Goal: Communication & Community: Participate in discussion

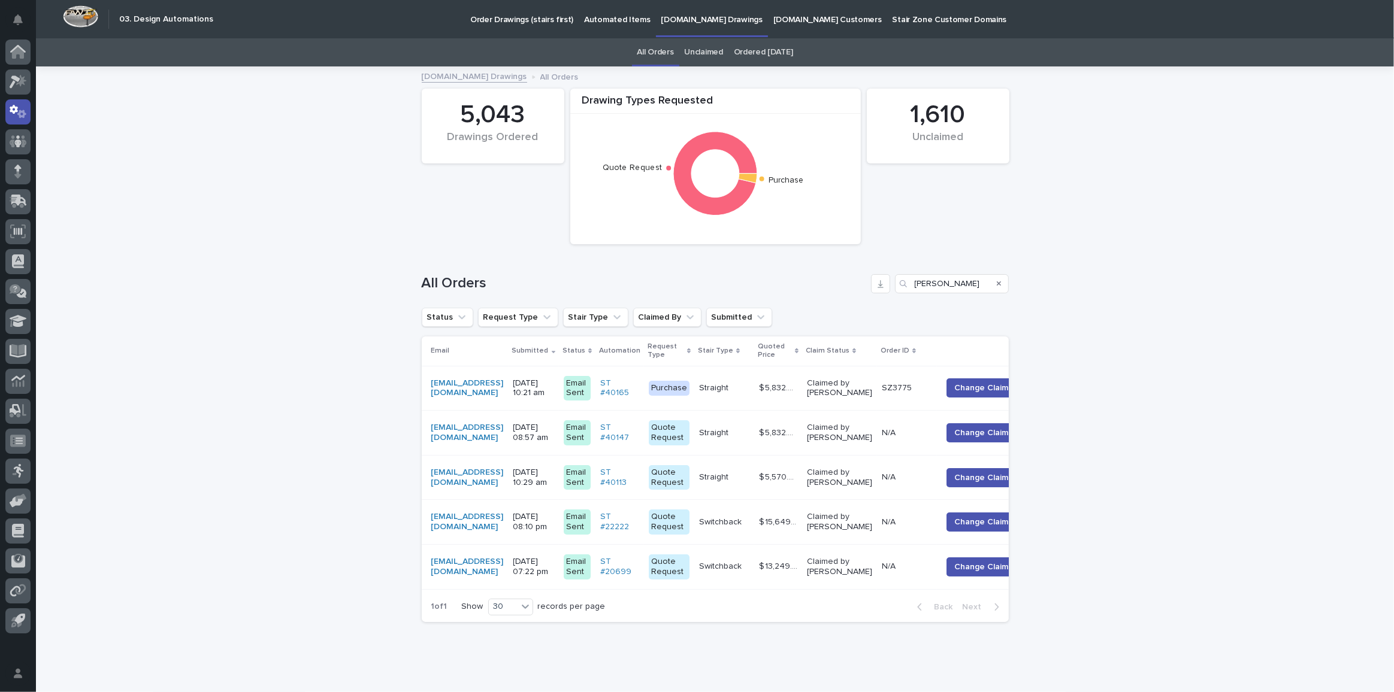
scroll to position [56, 0]
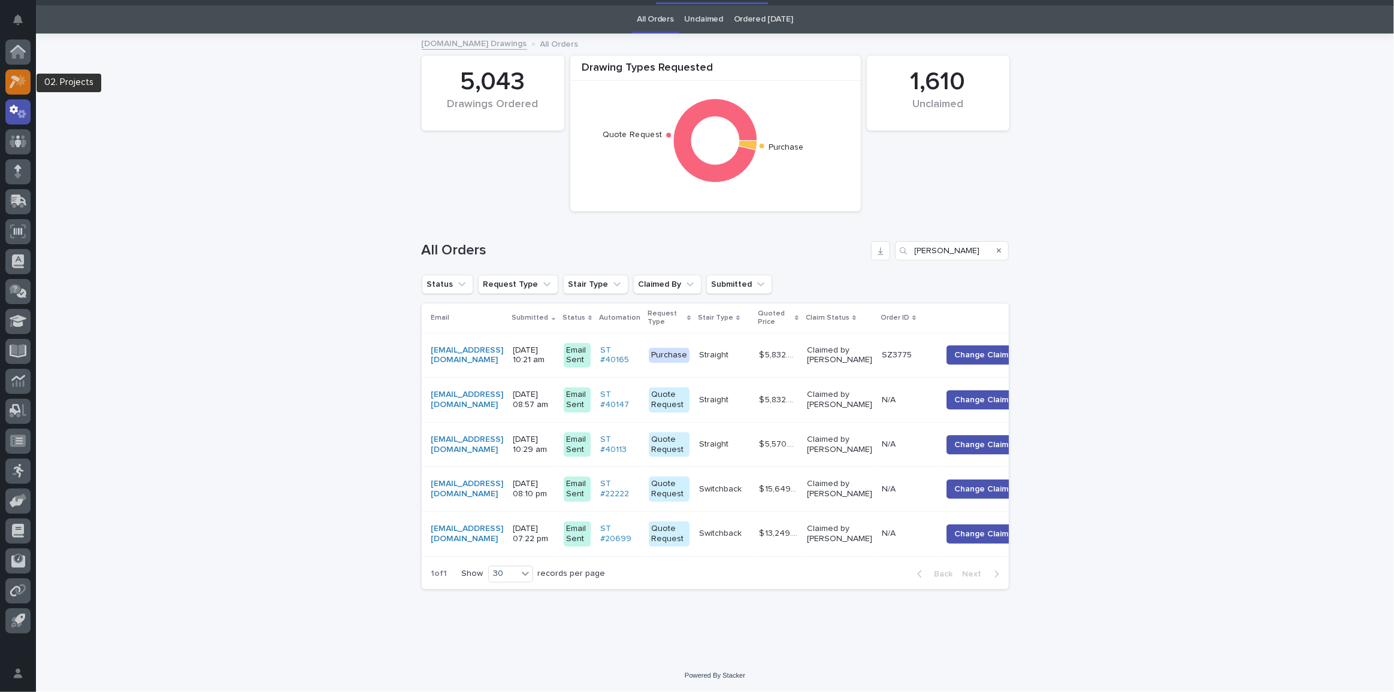
click at [26, 87] on icon at bounding box center [18, 82] width 17 height 14
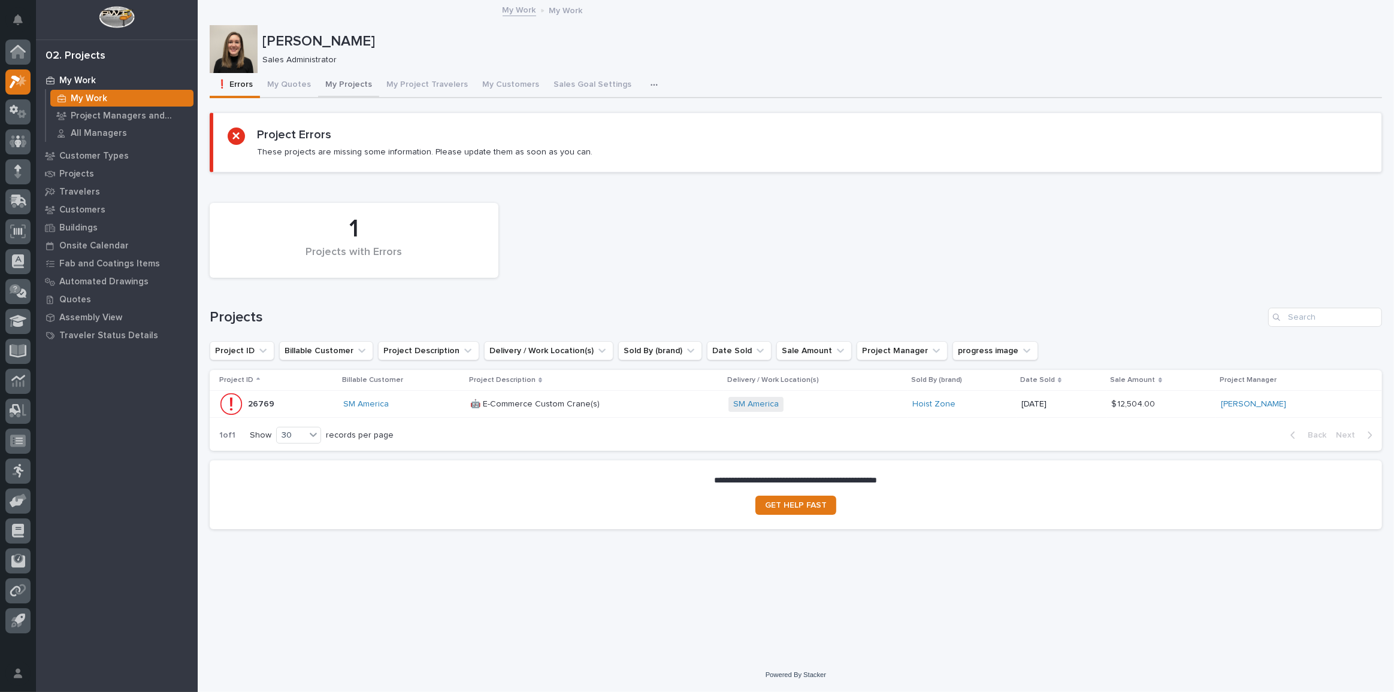
click at [338, 81] on button "My Projects" at bounding box center [348, 85] width 61 height 25
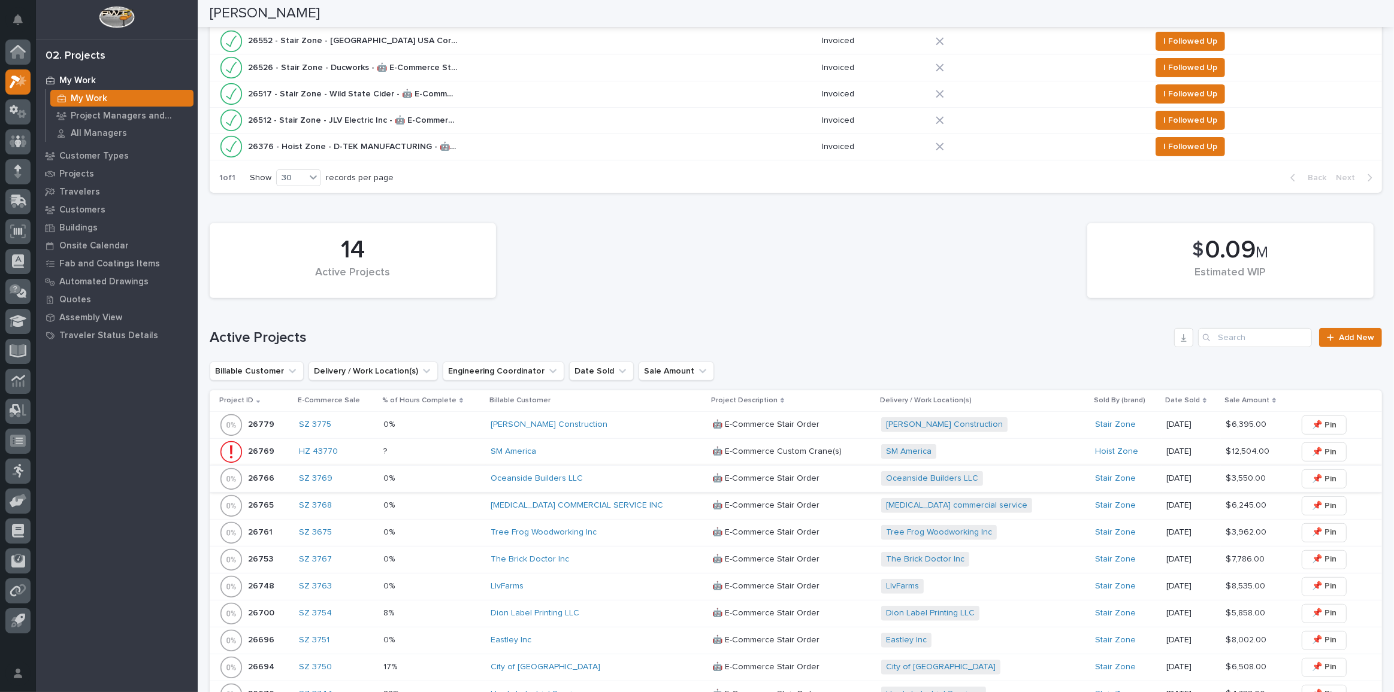
scroll to position [598, 0]
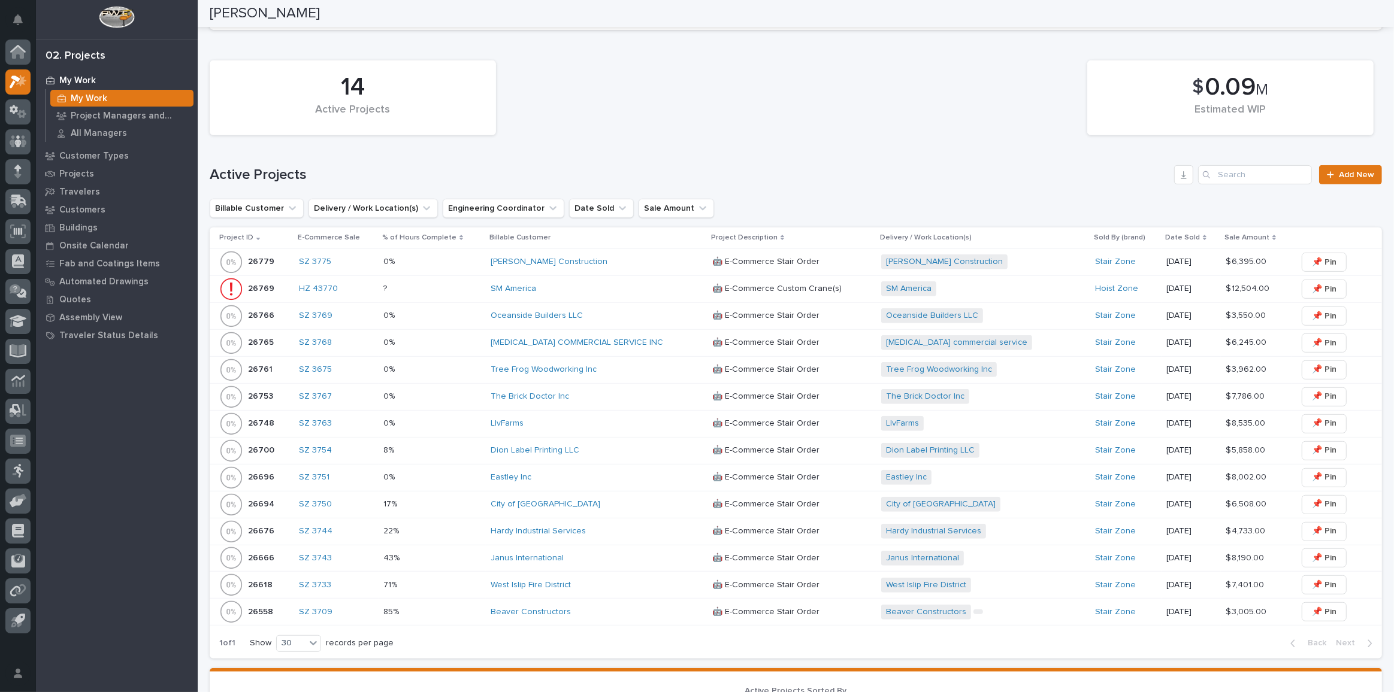
click at [568, 501] on div "City of [GEOGRAPHIC_DATA]" at bounding box center [596, 505] width 210 height 10
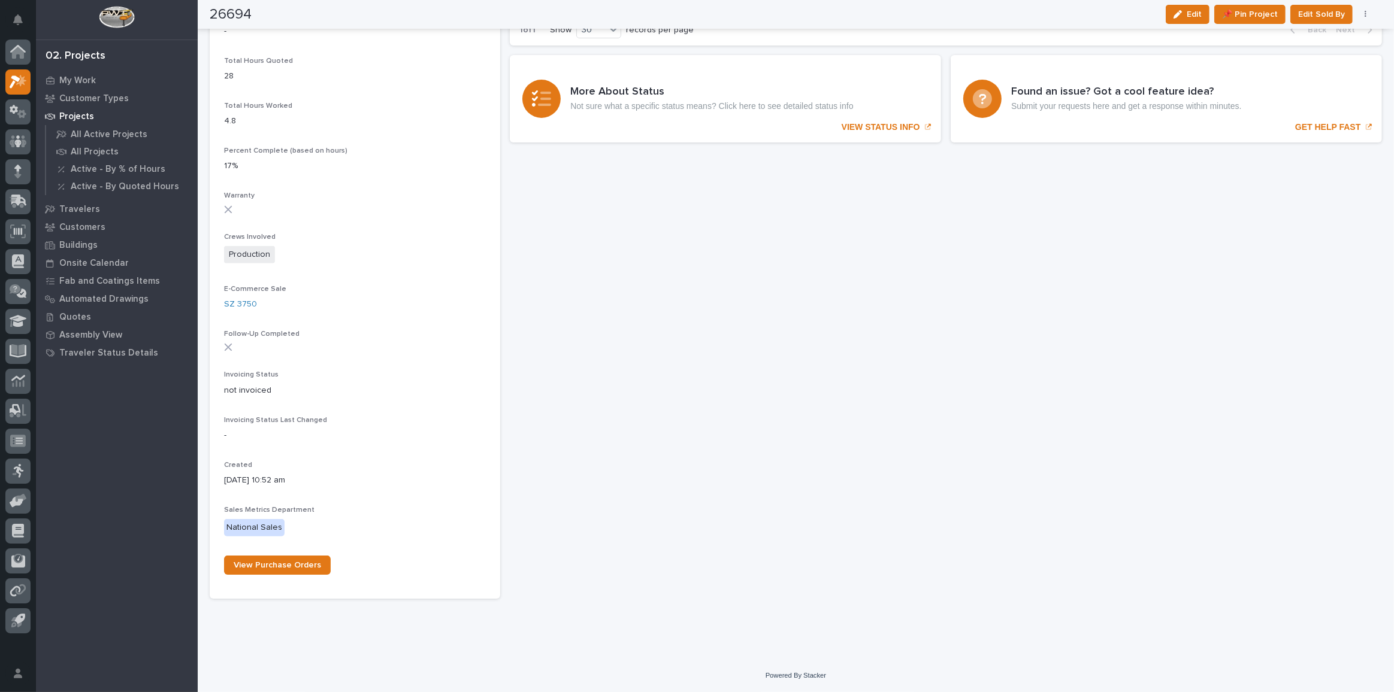
scroll to position [653, 0]
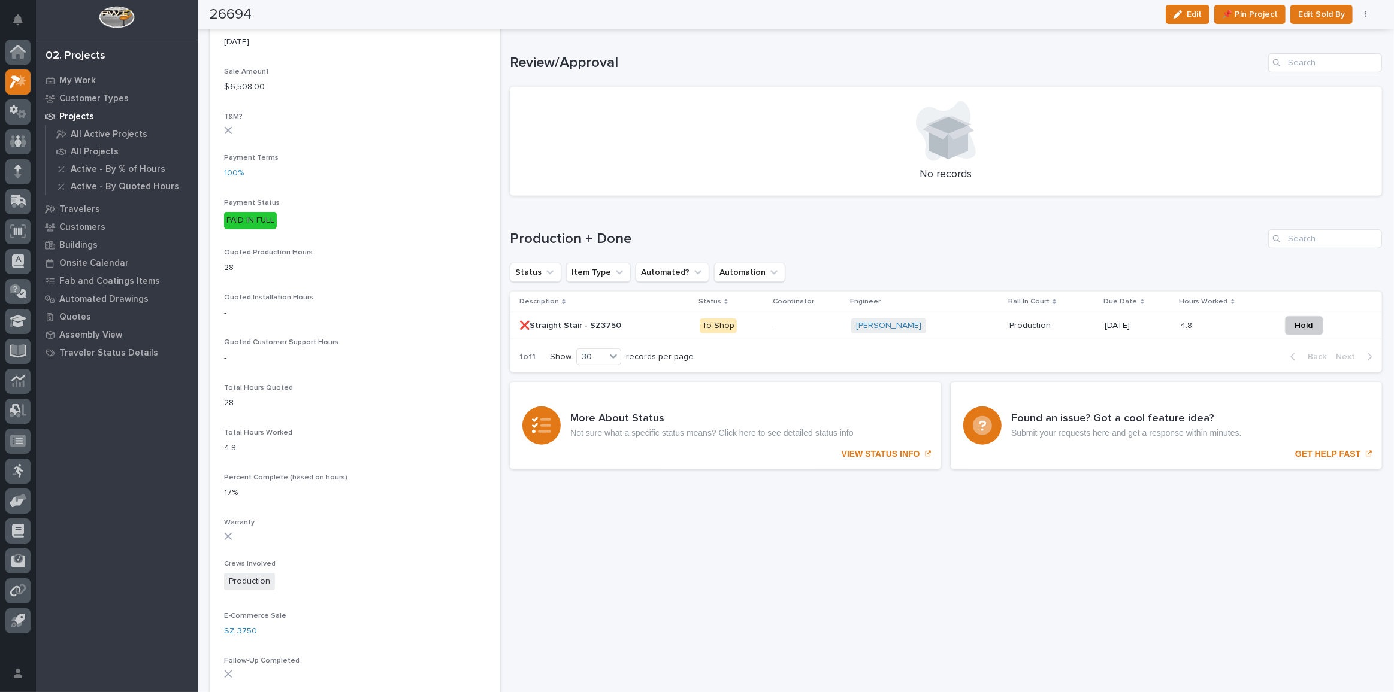
click at [743, 326] on p "To Shop" at bounding box center [732, 326] width 65 height 15
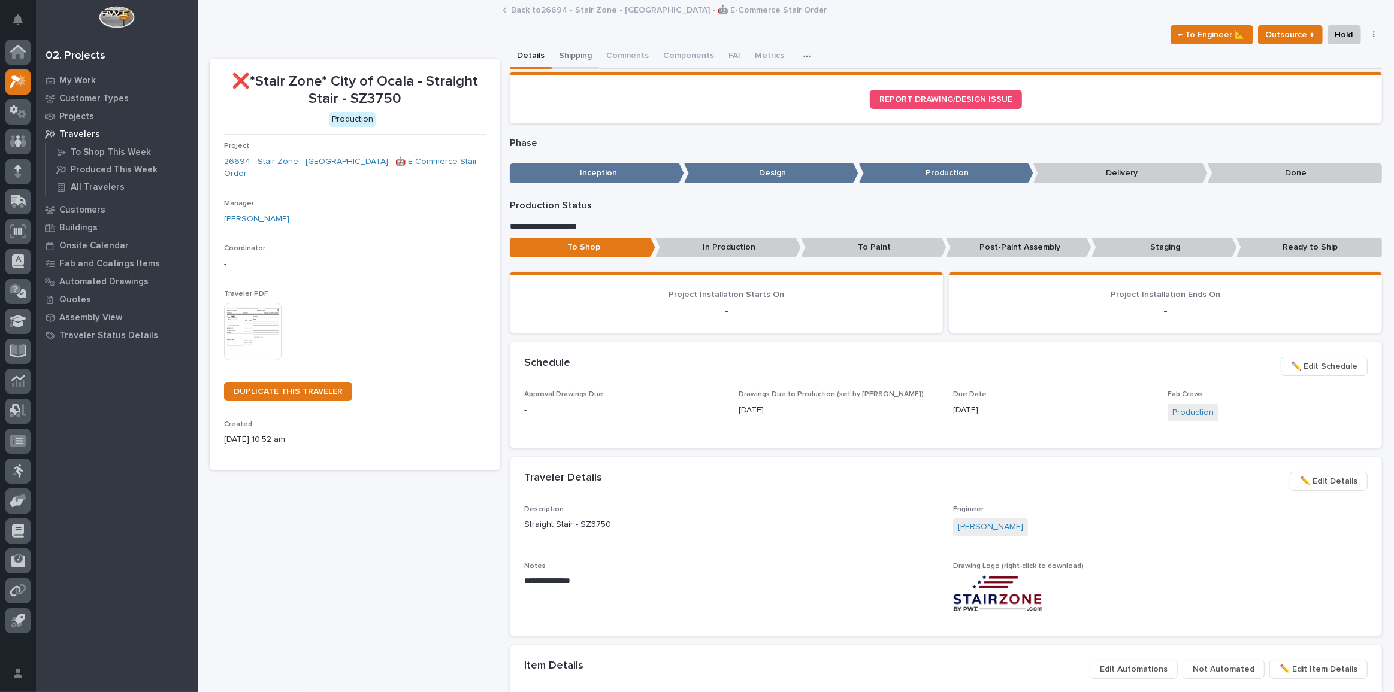
drag, startPoint x: 562, startPoint y: 56, endPoint x: 569, endPoint y: 56, distance: 6.6
click at [562, 56] on button "Shipping" at bounding box center [575, 56] width 47 height 25
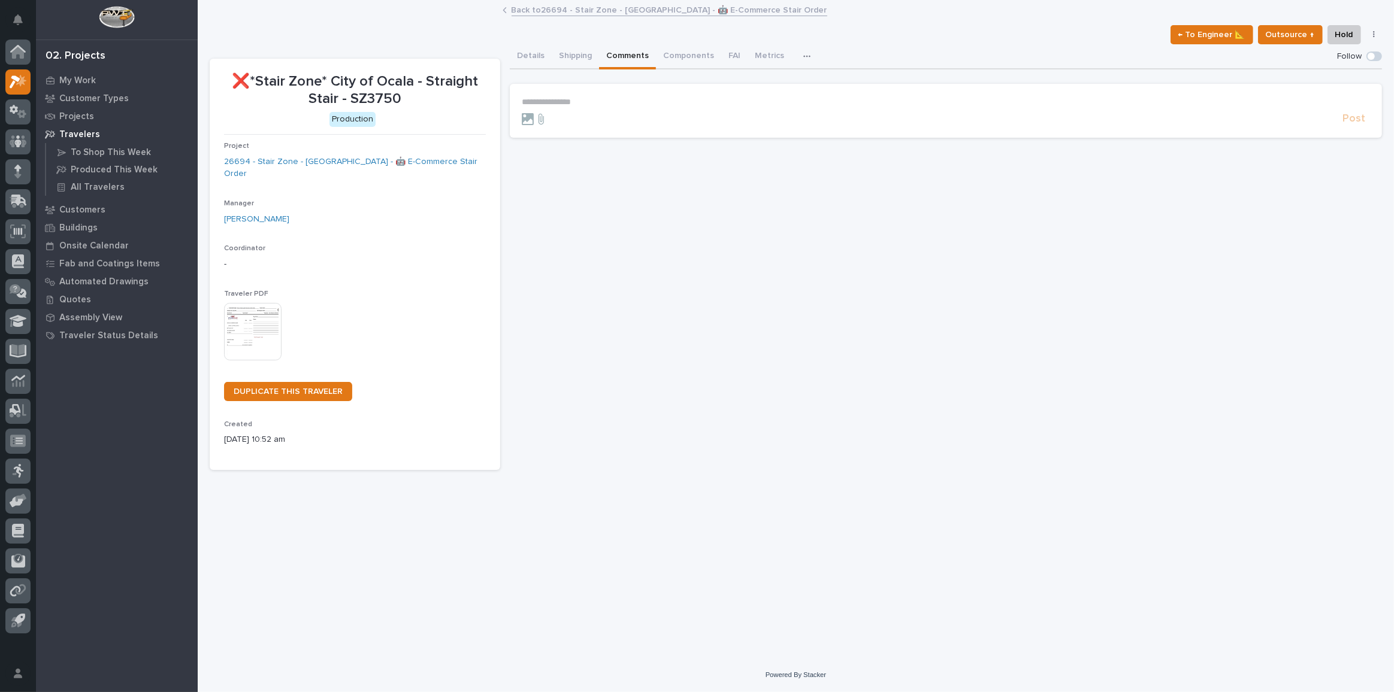
click at [618, 57] on button "Comments" at bounding box center [627, 56] width 57 height 25
click at [667, 58] on button "Components" at bounding box center [688, 56] width 65 height 25
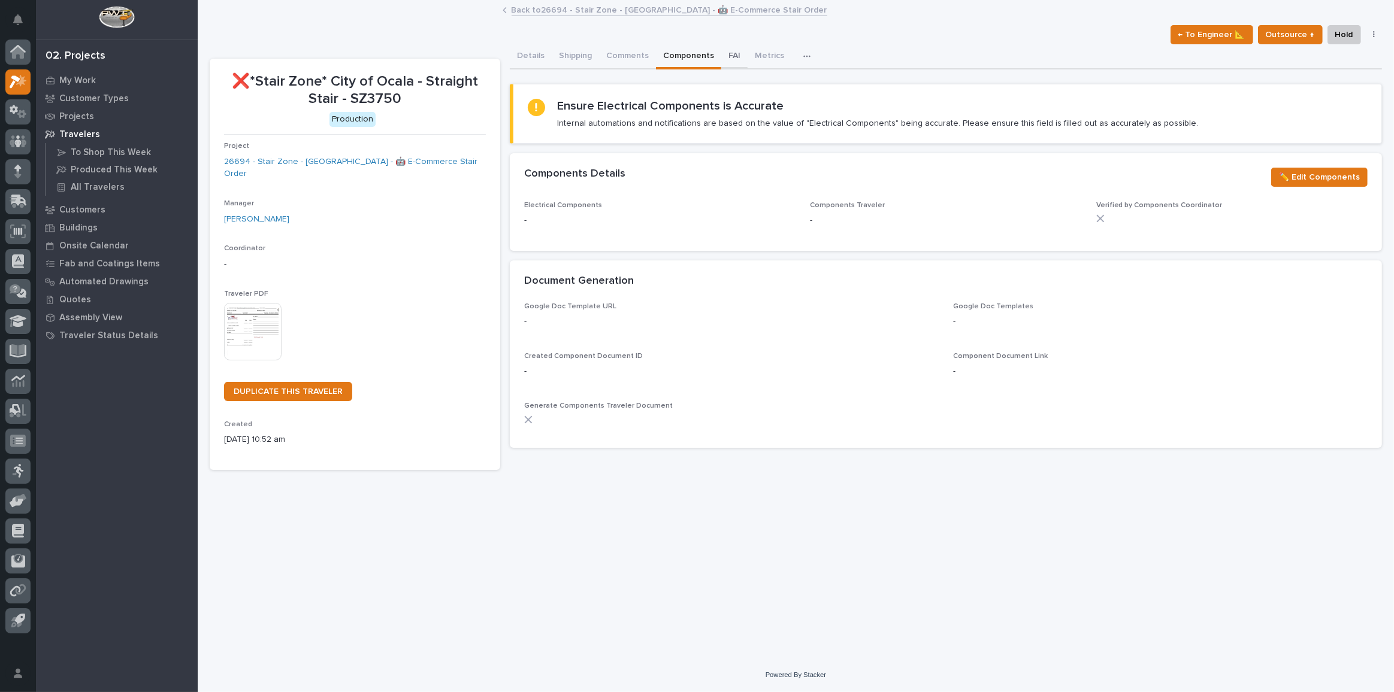
click at [721, 59] on button "FAI" at bounding box center [734, 56] width 26 height 25
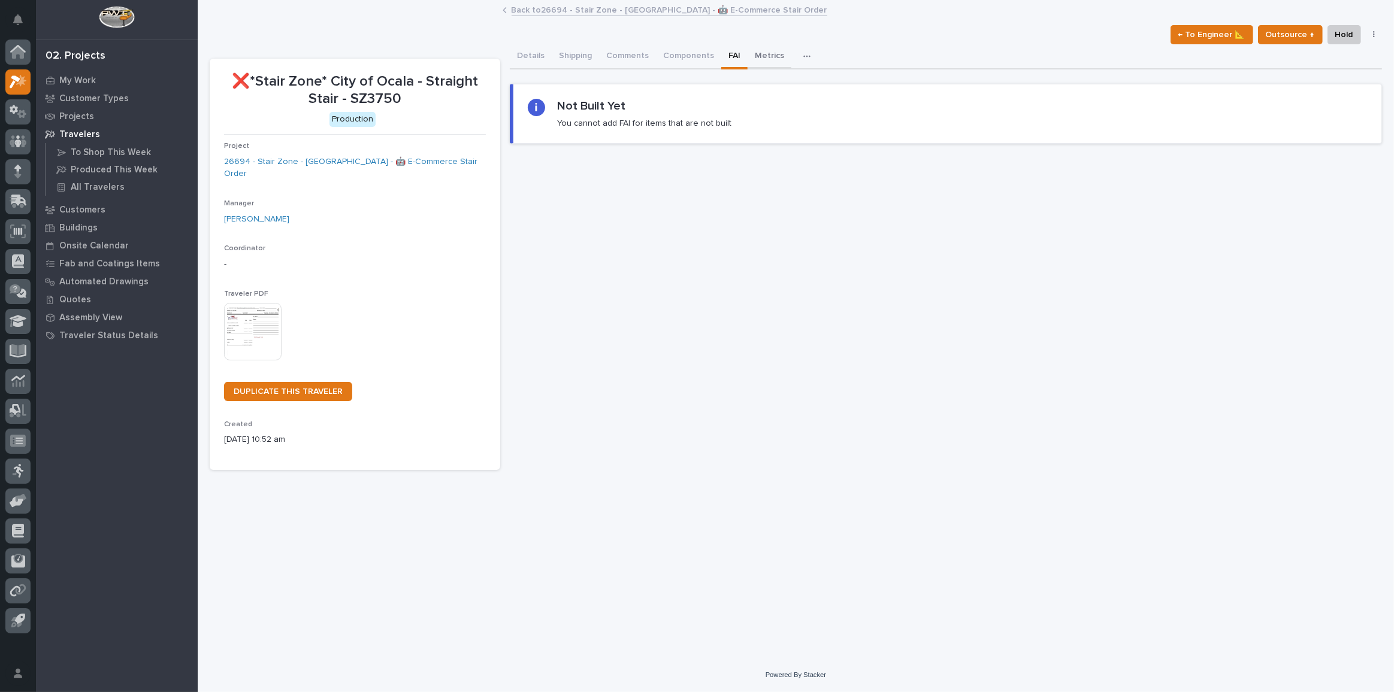
click at [756, 62] on button "Metrics" at bounding box center [770, 56] width 44 height 25
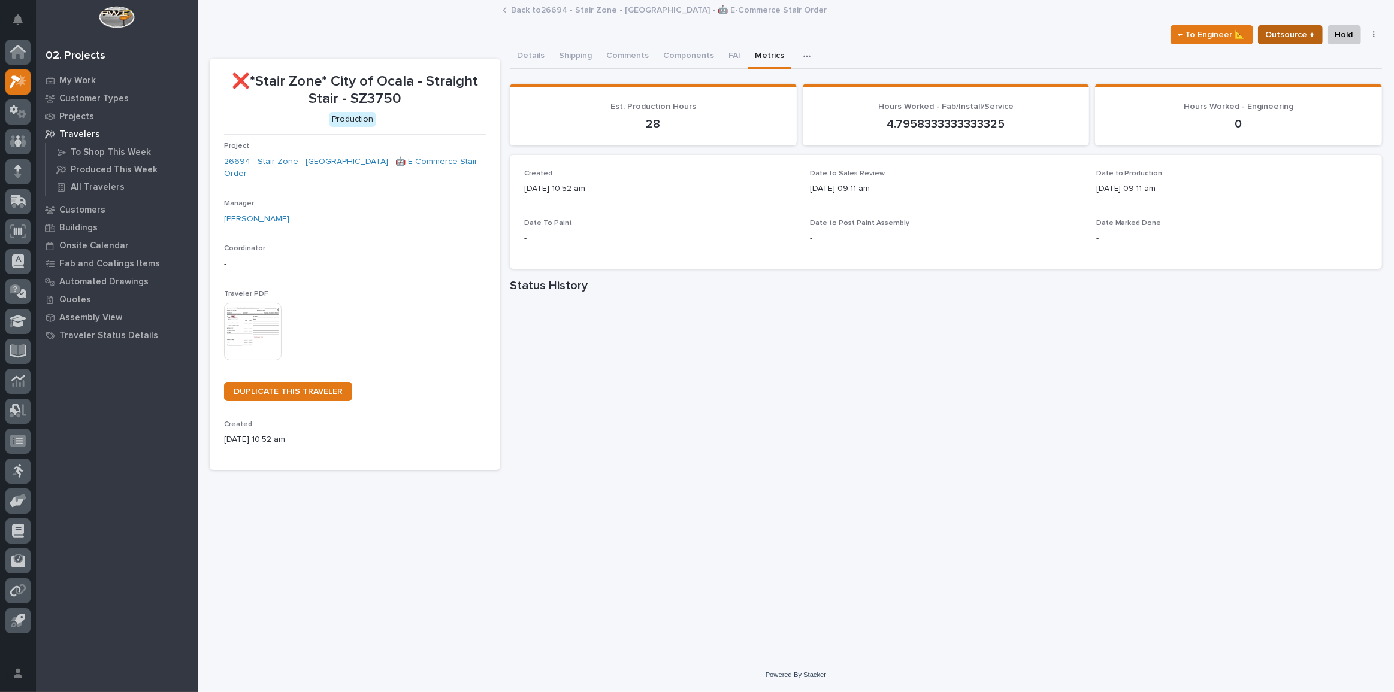
click at [1301, 34] on span "Outsource ↑" at bounding box center [1290, 35] width 49 height 14
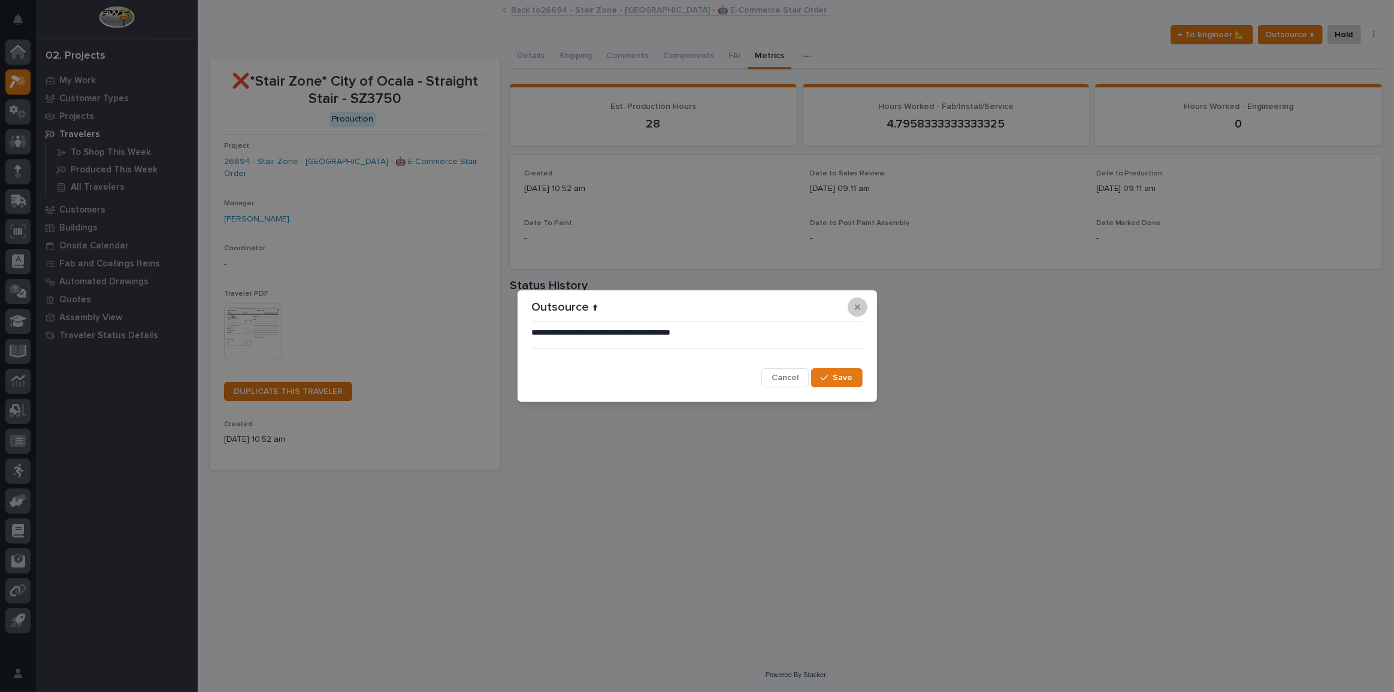
click at [853, 312] on button "button" at bounding box center [858, 307] width 20 height 19
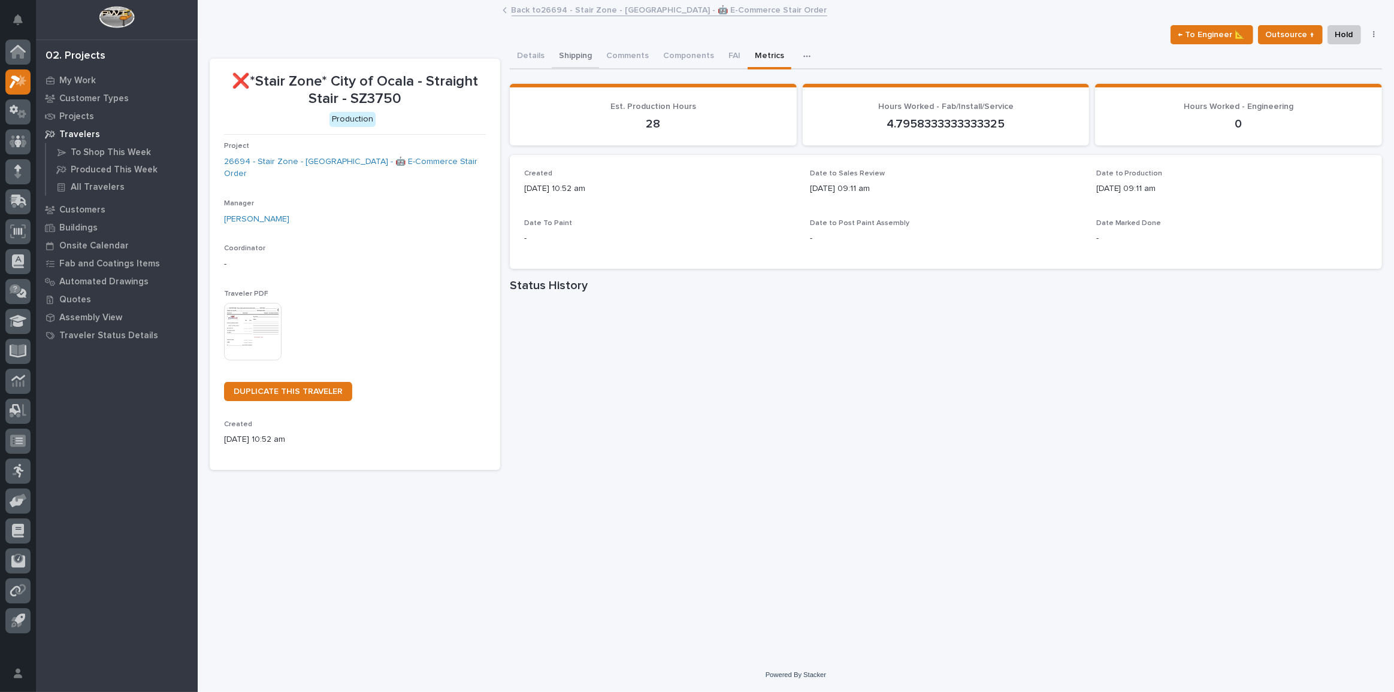
click at [533, 60] on button "Details" at bounding box center [531, 56] width 42 height 25
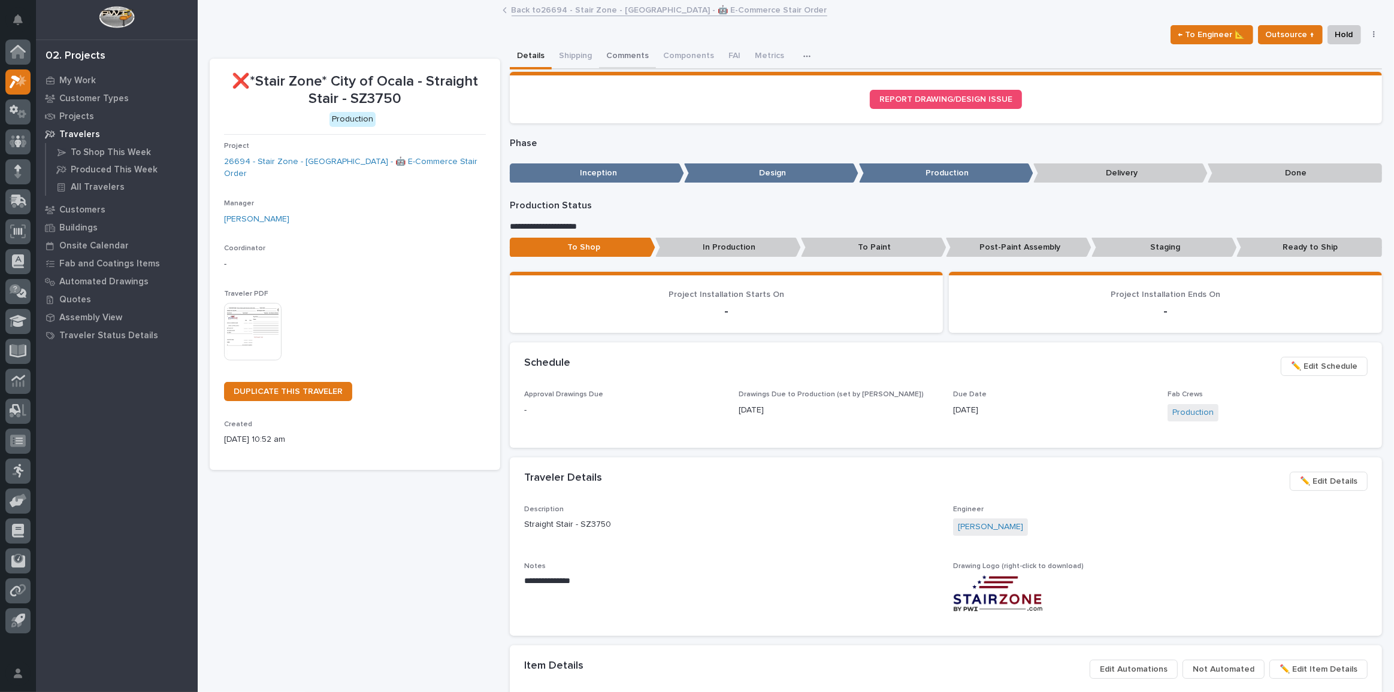
click at [624, 55] on button "Comments" at bounding box center [627, 56] width 57 height 25
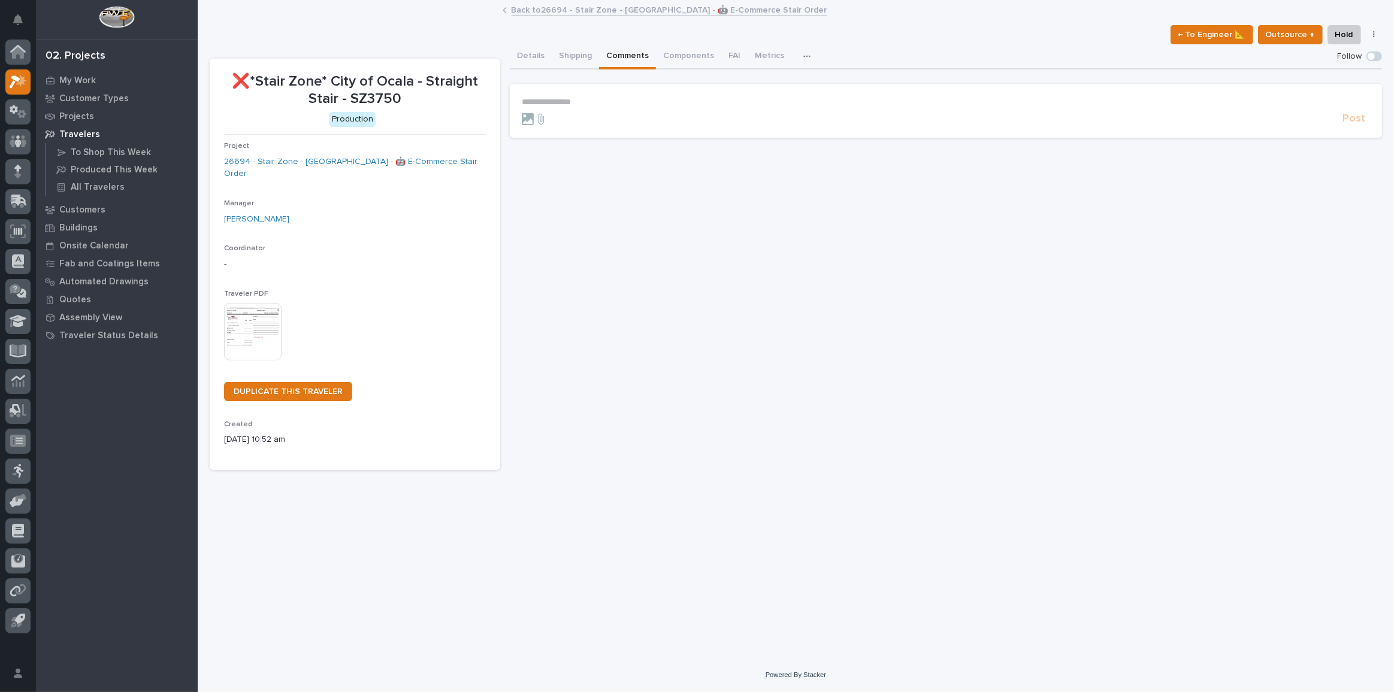
click at [618, 92] on section "**********" at bounding box center [946, 111] width 872 height 54
click at [613, 99] on p "**********" at bounding box center [946, 102] width 848 height 10
click at [555, 117] on span "[PERSON_NAME]" at bounding box center [558, 119] width 67 height 8
click at [622, 104] on p "**********" at bounding box center [946, 103] width 848 height 12
click at [561, 4] on link "Back to 26694 - Stair Zone - [GEOGRAPHIC_DATA] - 🤖 E-Commerce Stair Order" at bounding box center [670, 9] width 316 height 14
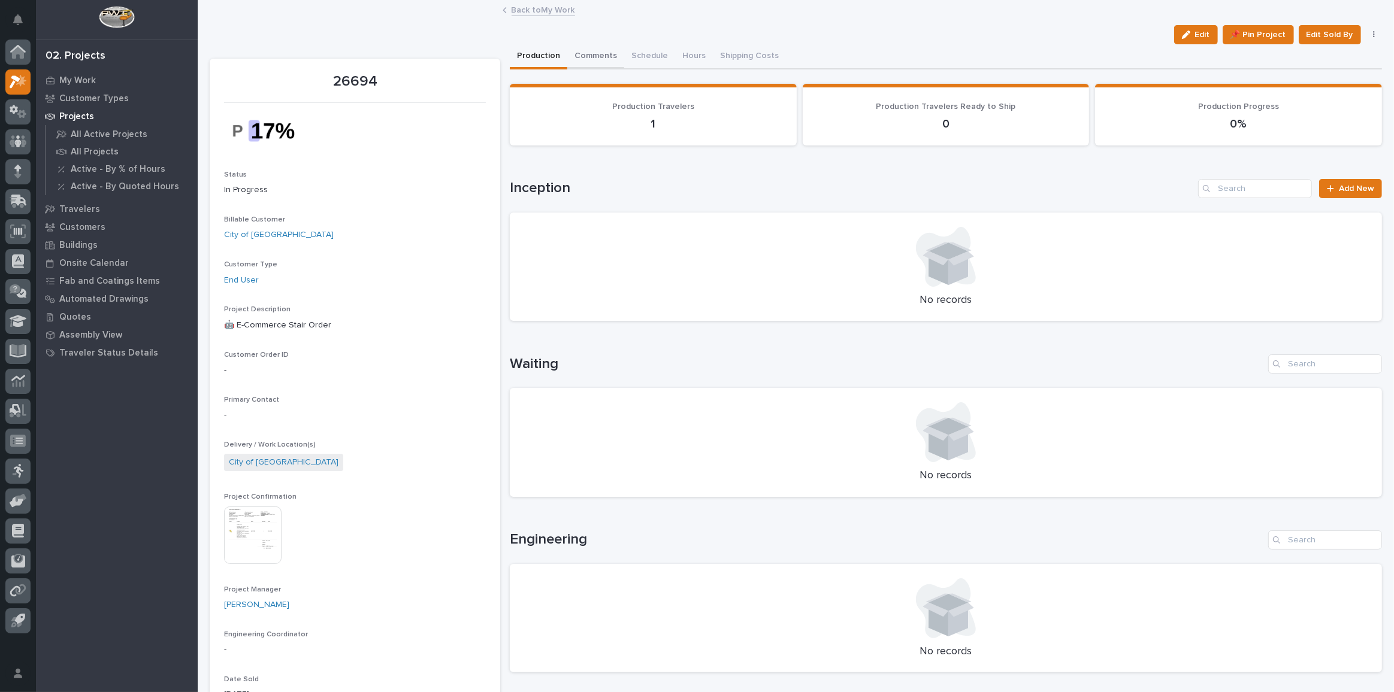
click at [584, 56] on button "Comments" at bounding box center [595, 56] width 57 height 25
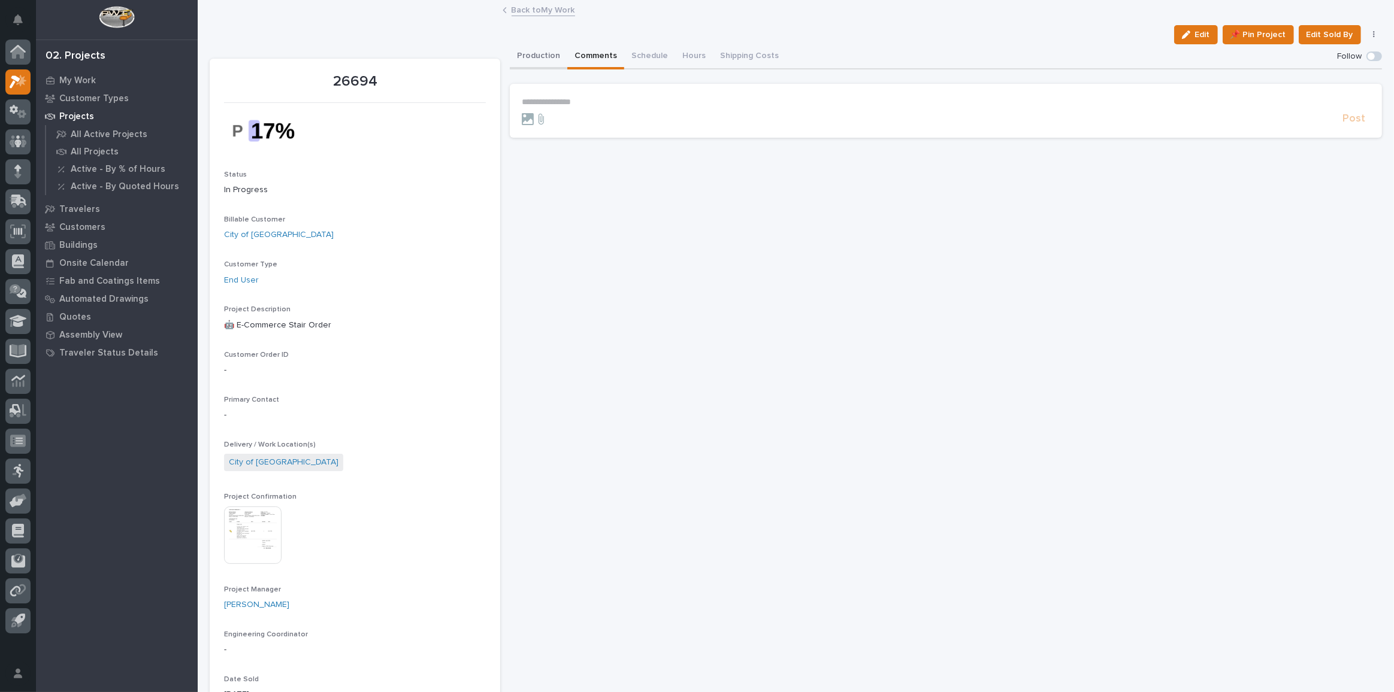
click at [543, 50] on button "Production" at bounding box center [539, 56] width 58 height 25
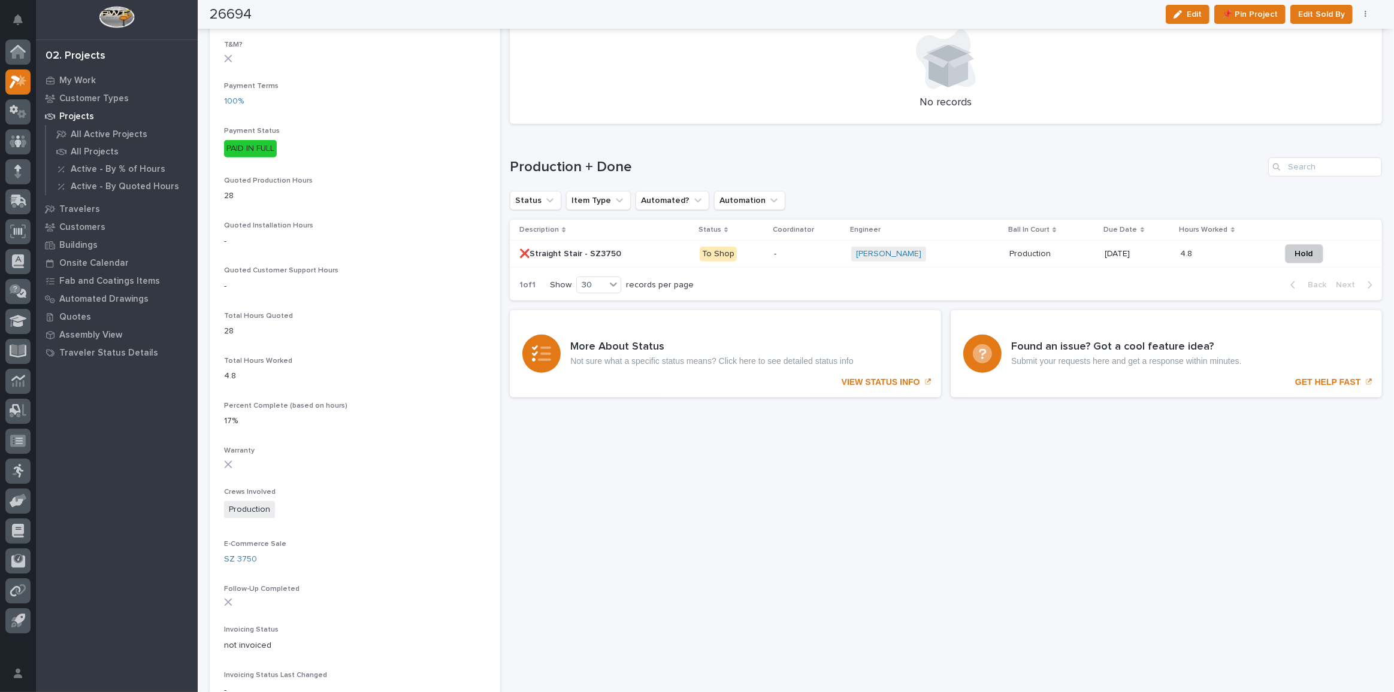
scroll to position [707, 0]
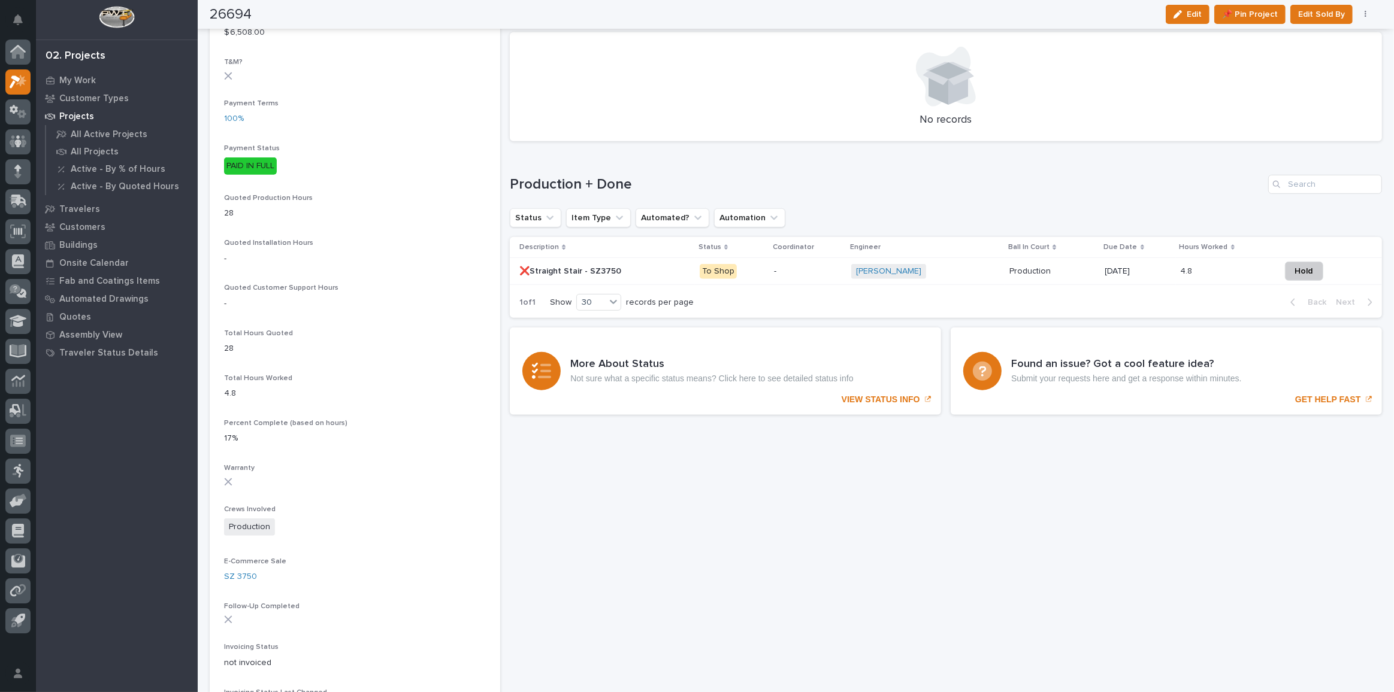
click at [774, 507] on div "Sorry, there was an error saving your record. Please try again. Please fill out…" at bounding box center [946, 104] width 872 height 1535
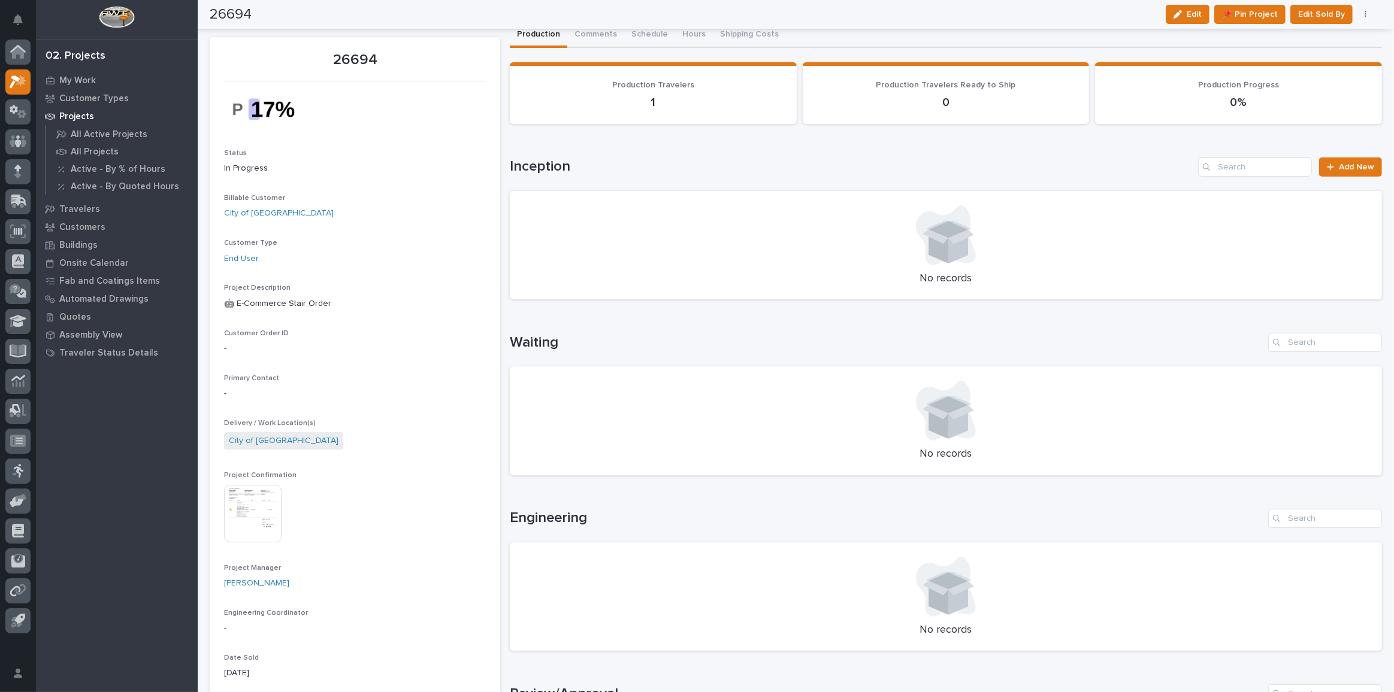
scroll to position [0, 0]
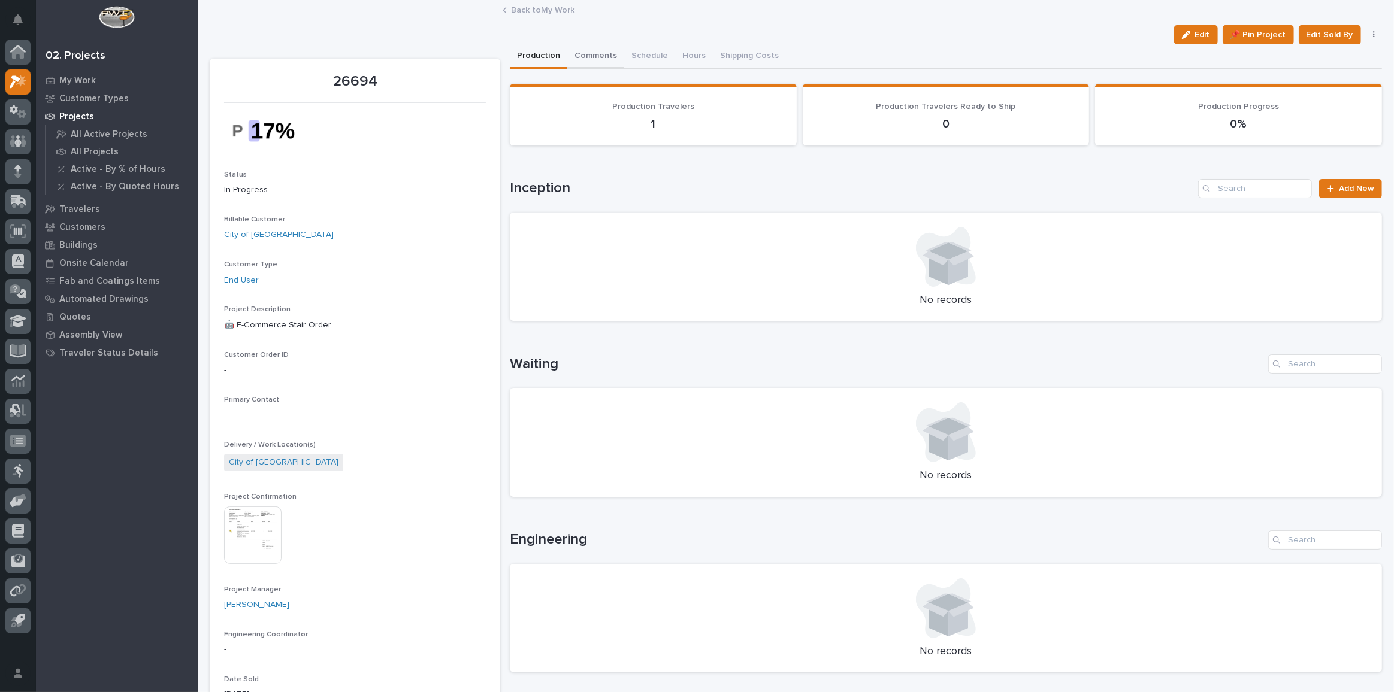
click at [576, 54] on button "Comments" at bounding box center [595, 56] width 57 height 25
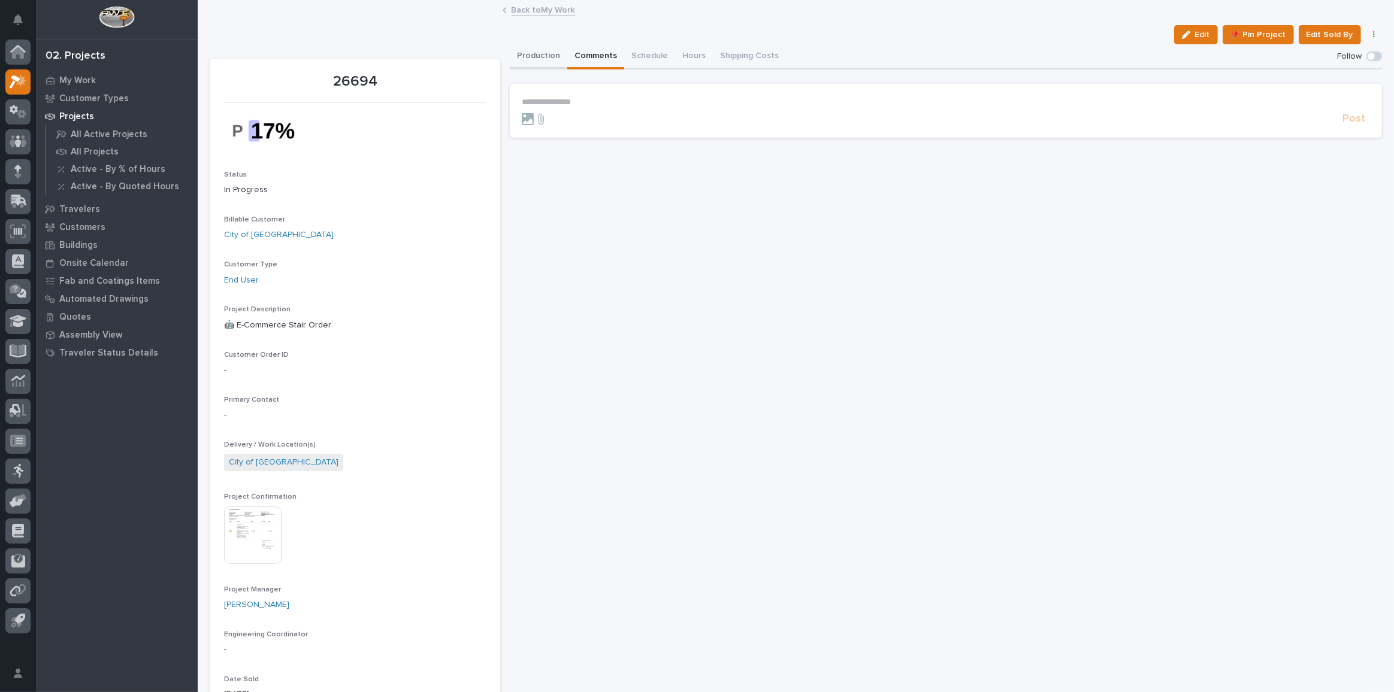
click at [518, 56] on button "Production" at bounding box center [539, 56] width 58 height 25
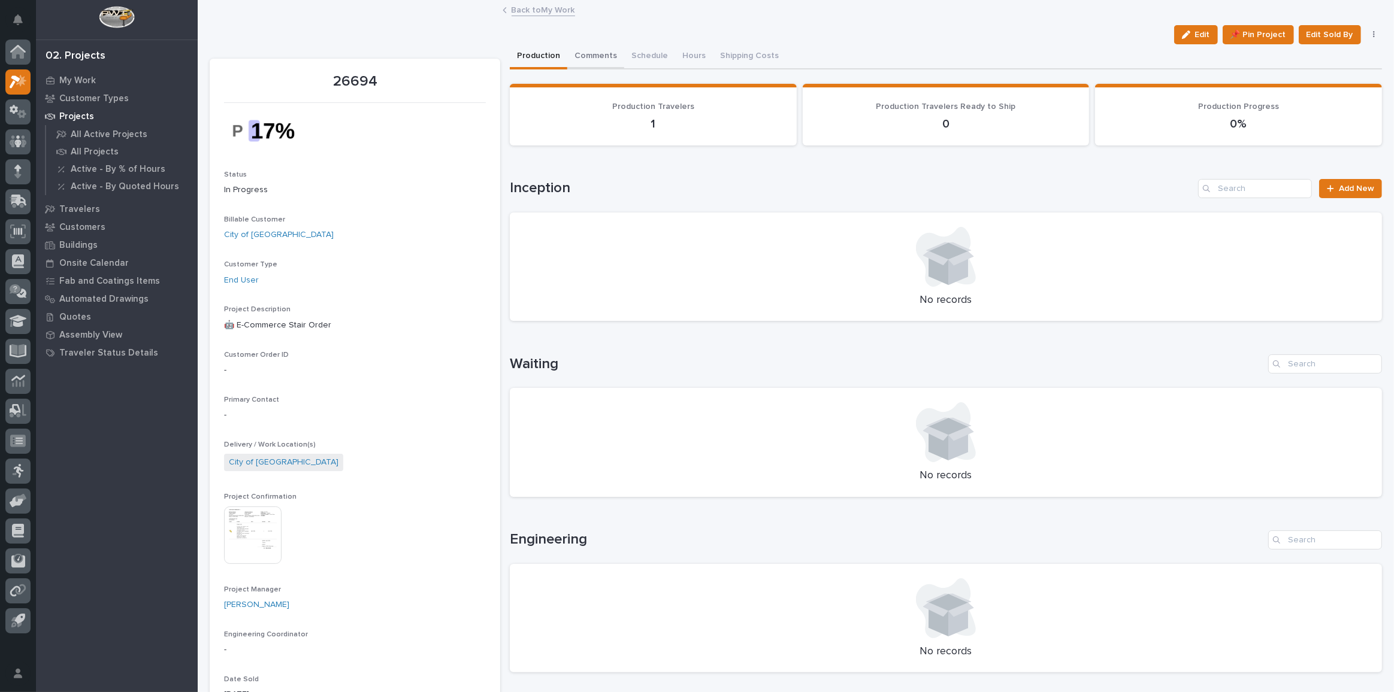
click at [585, 58] on button "Comments" at bounding box center [595, 56] width 57 height 25
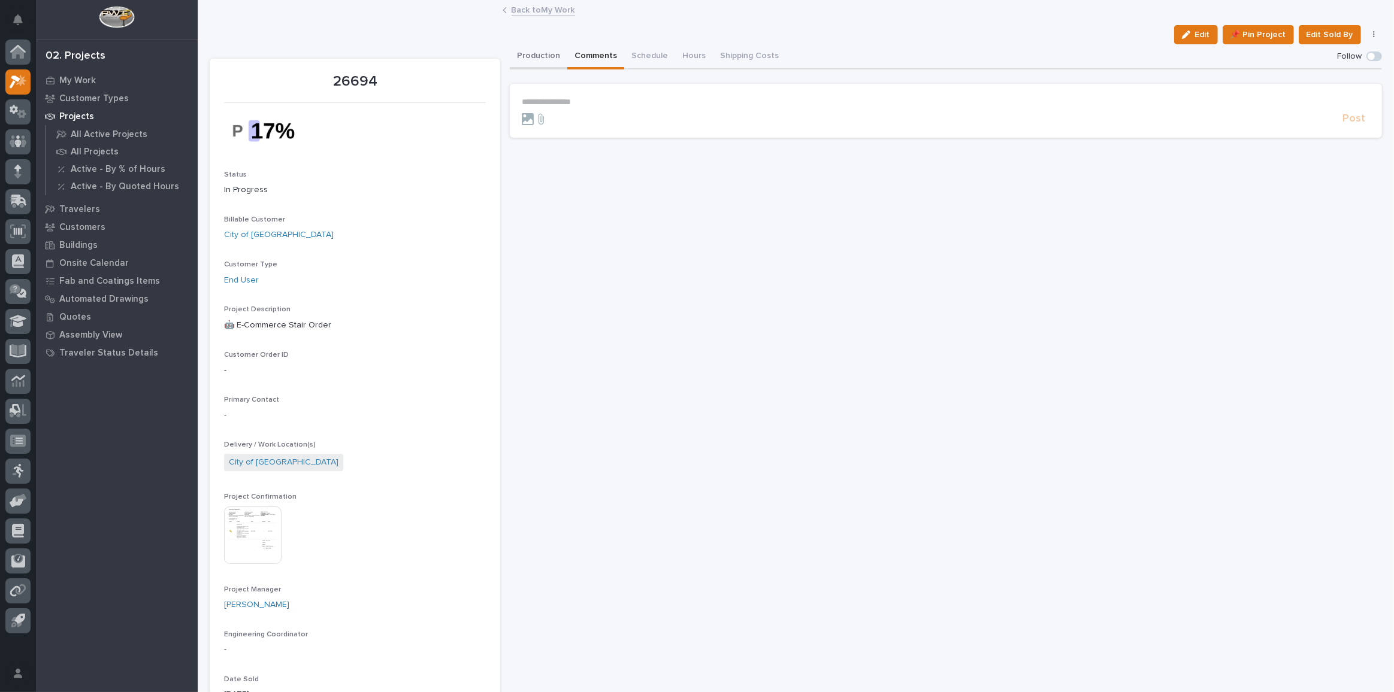
click at [534, 50] on button "Production" at bounding box center [539, 56] width 58 height 25
click at [595, 61] on button "Comments" at bounding box center [595, 56] width 57 height 25
click at [577, 99] on p "**********" at bounding box center [946, 102] width 848 height 10
click at [555, 120] on span "[PERSON_NAME]" at bounding box center [557, 119] width 67 height 8
click at [7, 190] on link at bounding box center [17, 201] width 25 height 25
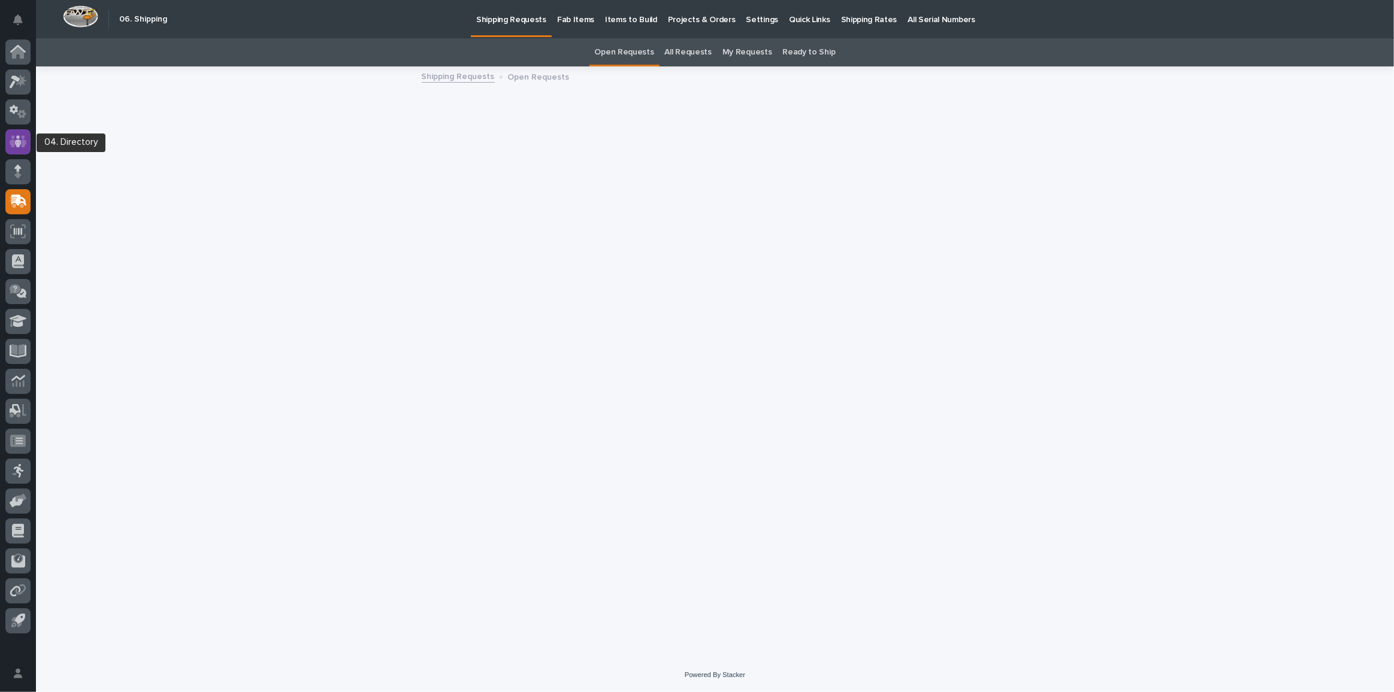
click at [10, 140] on icon at bounding box center [18, 141] width 17 height 12
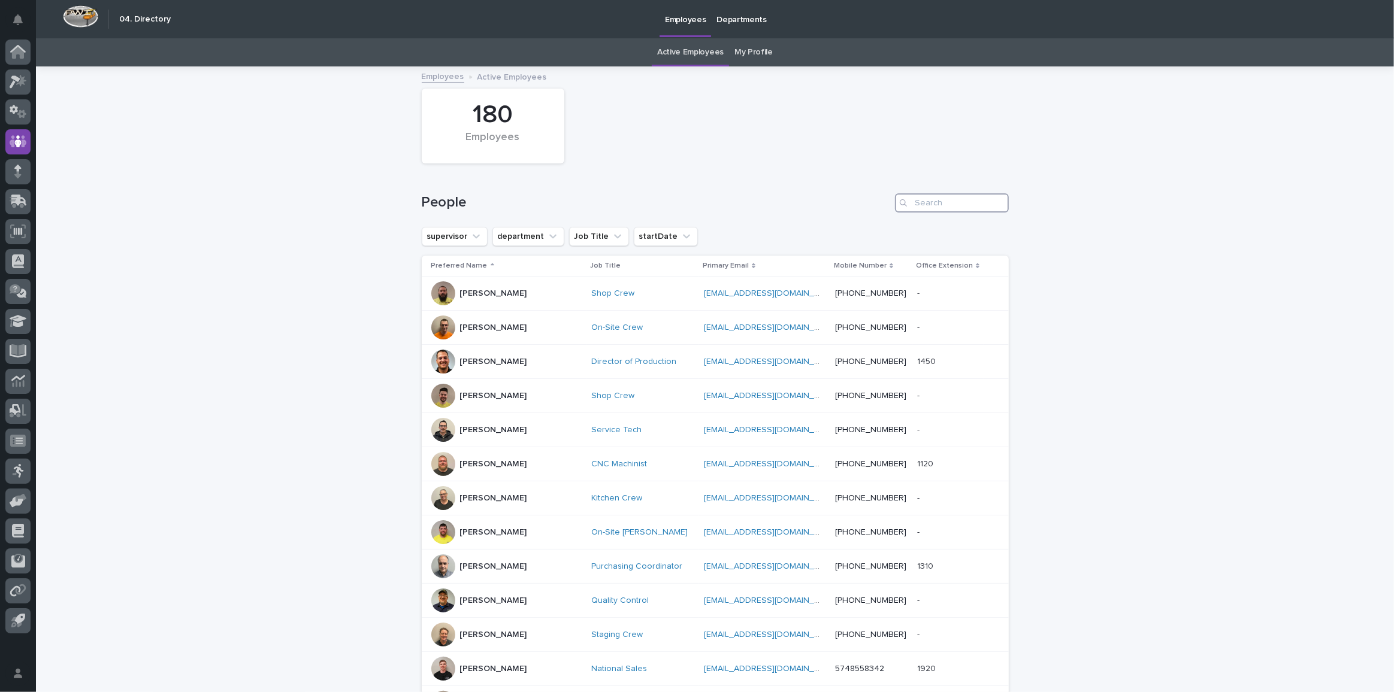
click at [944, 203] on input "Search" at bounding box center [952, 202] width 114 height 19
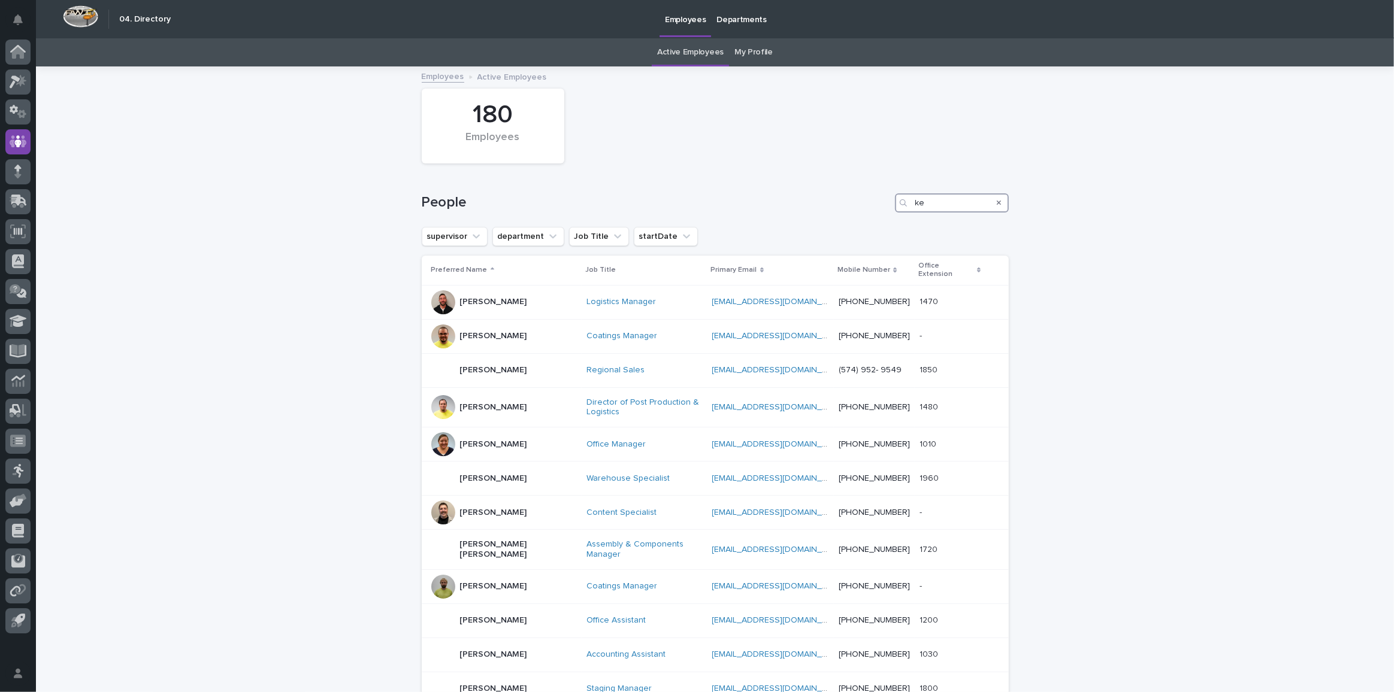
type input "k"
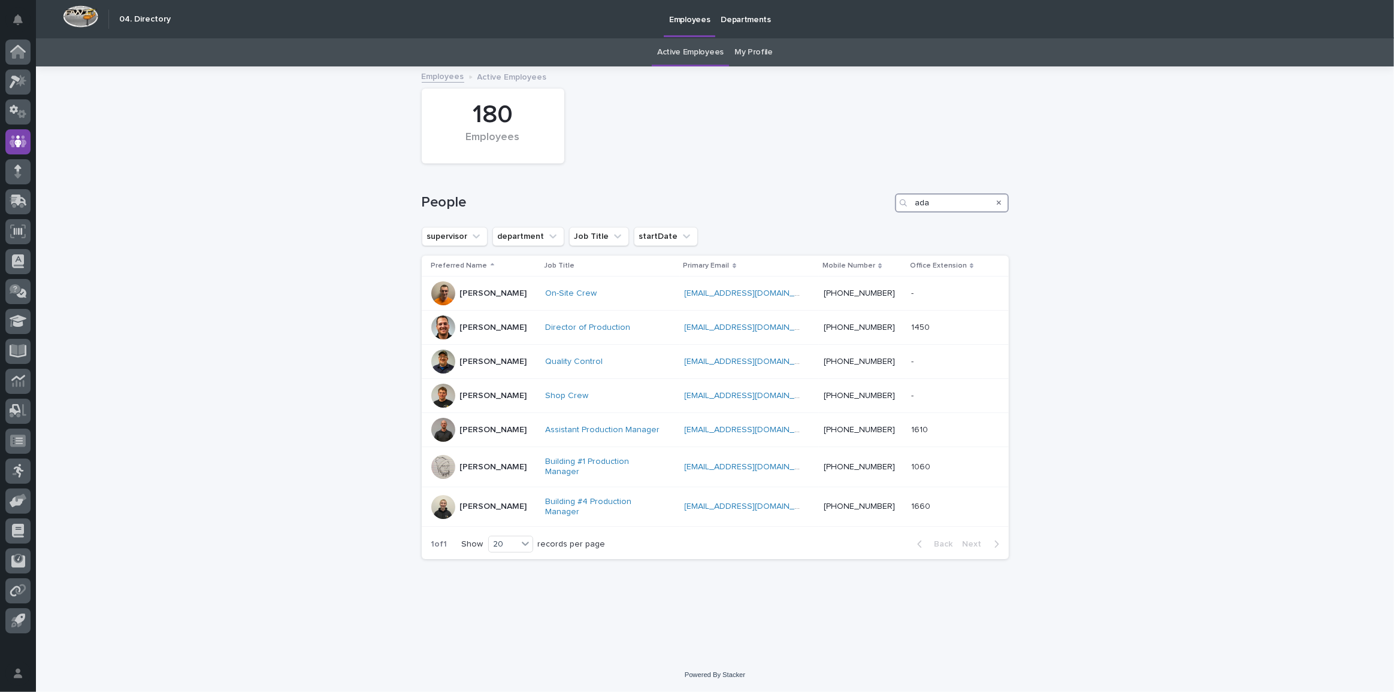
type input "ada"
click at [393, 310] on div "Loading... Saving… Loading... Saving… 180 Employees People ada supervisor depar…" at bounding box center [715, 363] width 1358 height 591
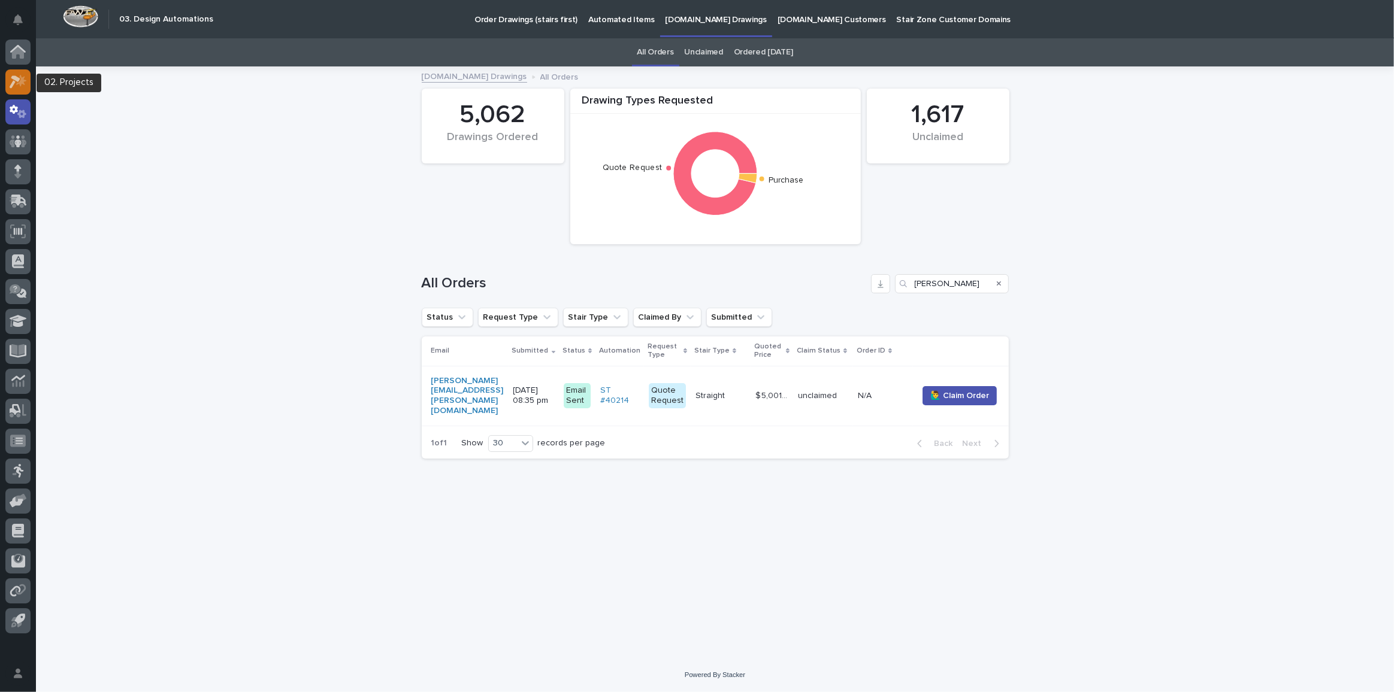
click at [23, 73] on div at bounding box center [17, 81] width 25 height 25
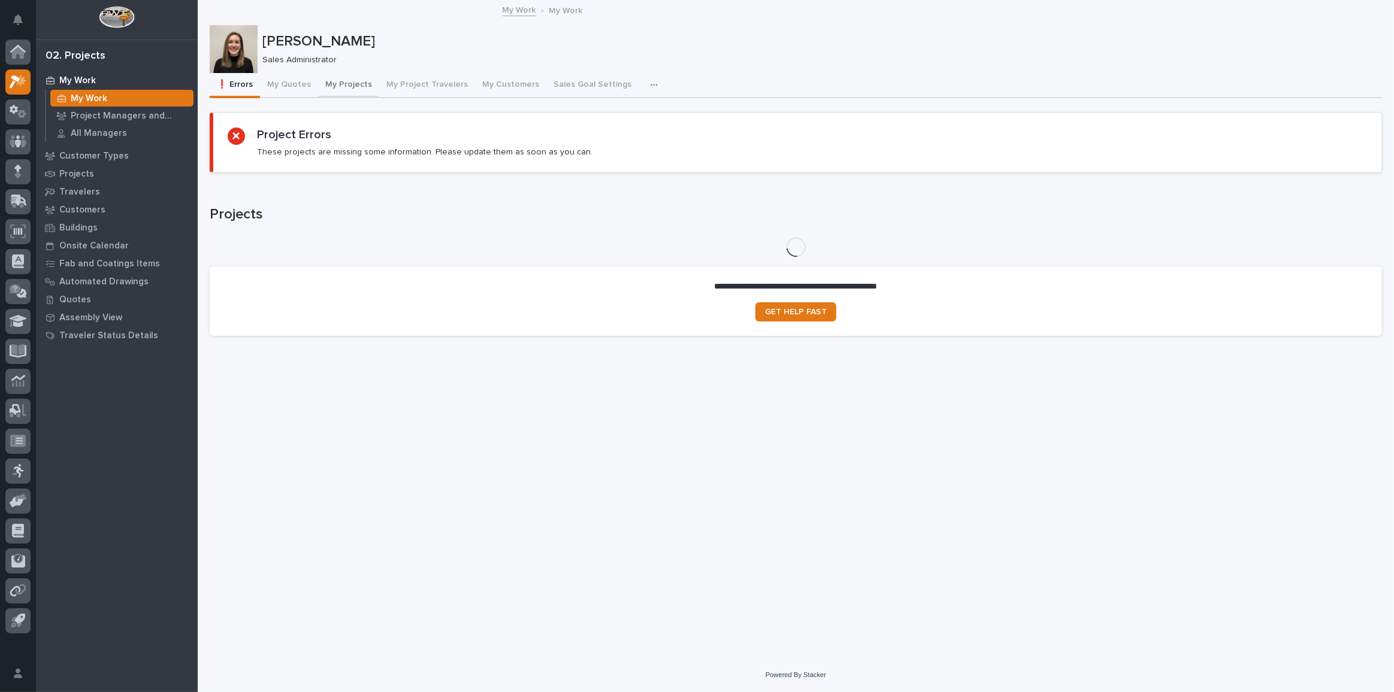
click at [336, 83] on button "My Projects" at bounding box center [348, 85] width 61 height 25
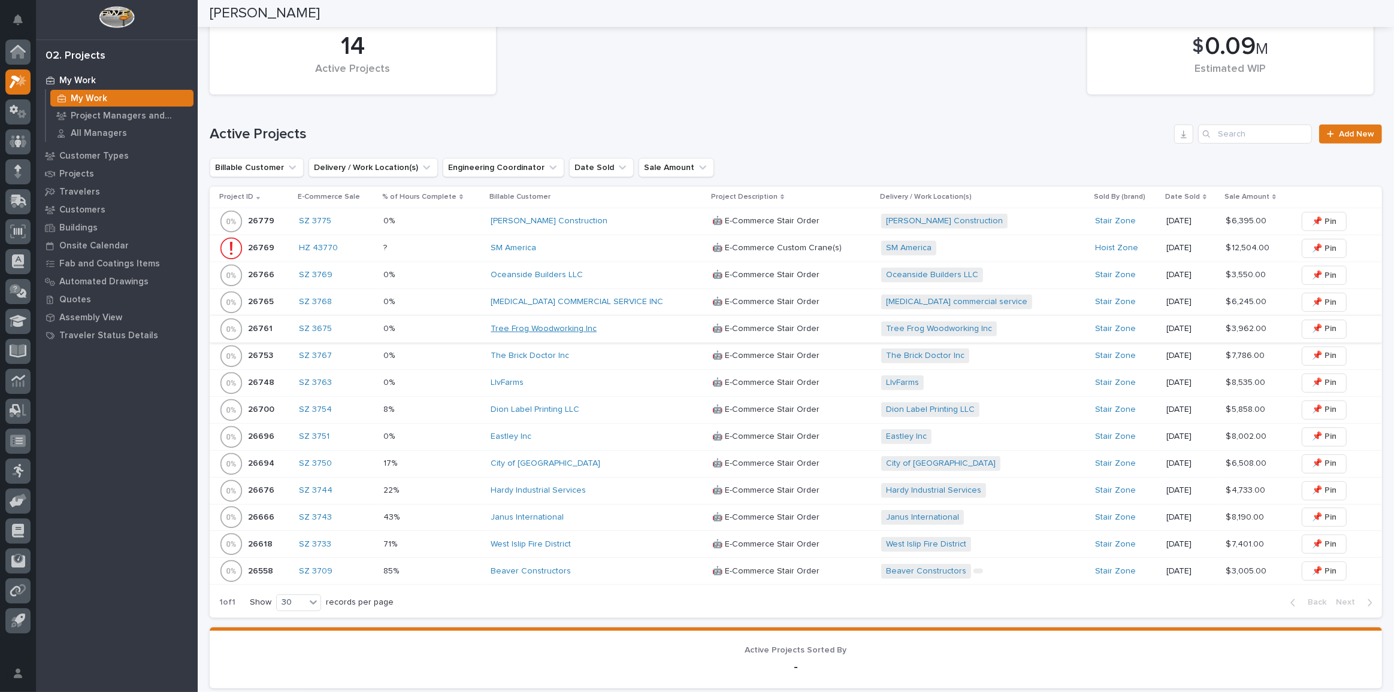
scroll to position [653, 0]
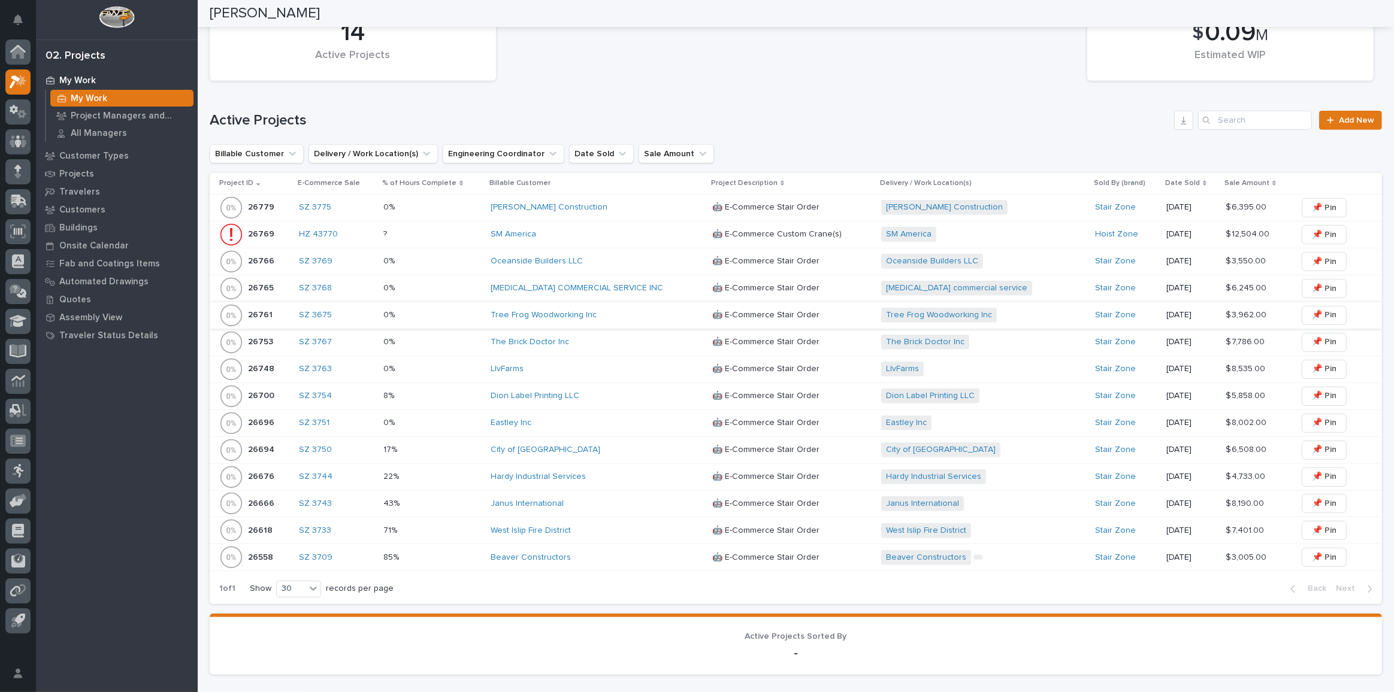
click at [596, 445] on div "City of [GEOGRAPHIC_DATA]" at bounding box center [596, 450] width 210 height 10
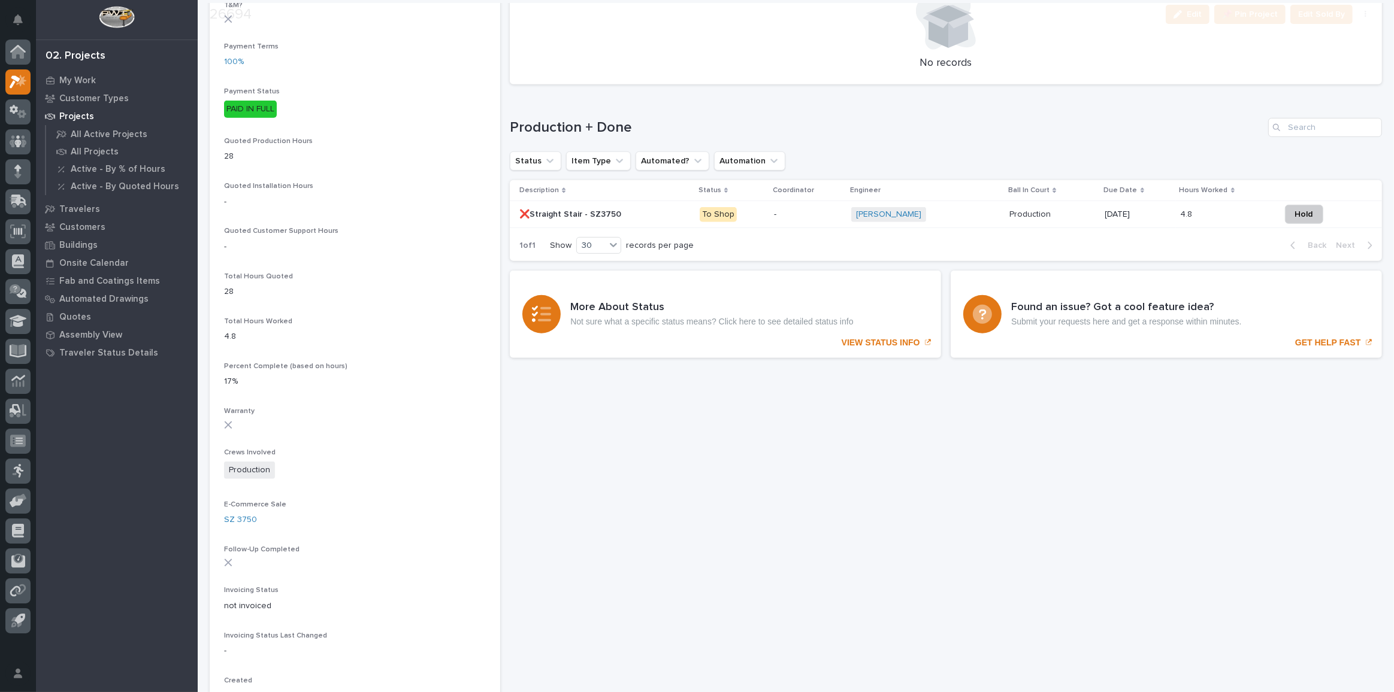
scroll to position [816, 0]
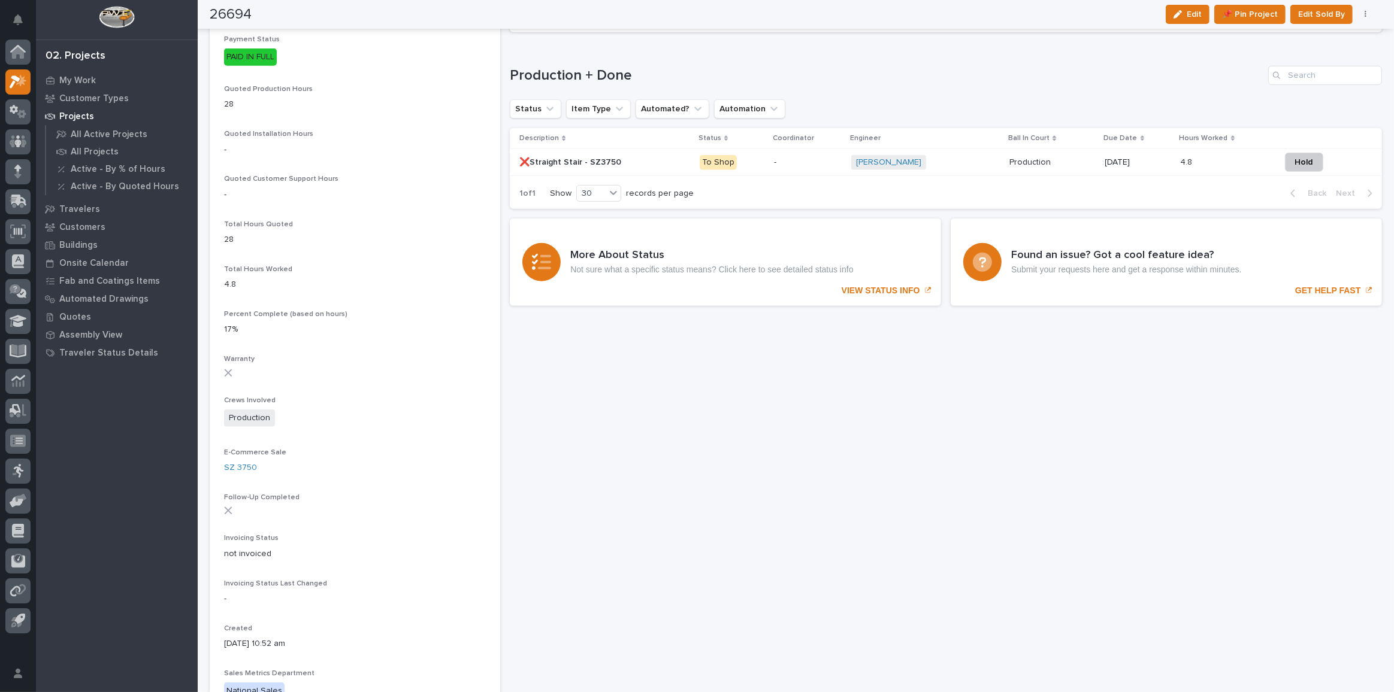
click at [640, 164] on p at bounding box center [604, 163] width 171 height 10
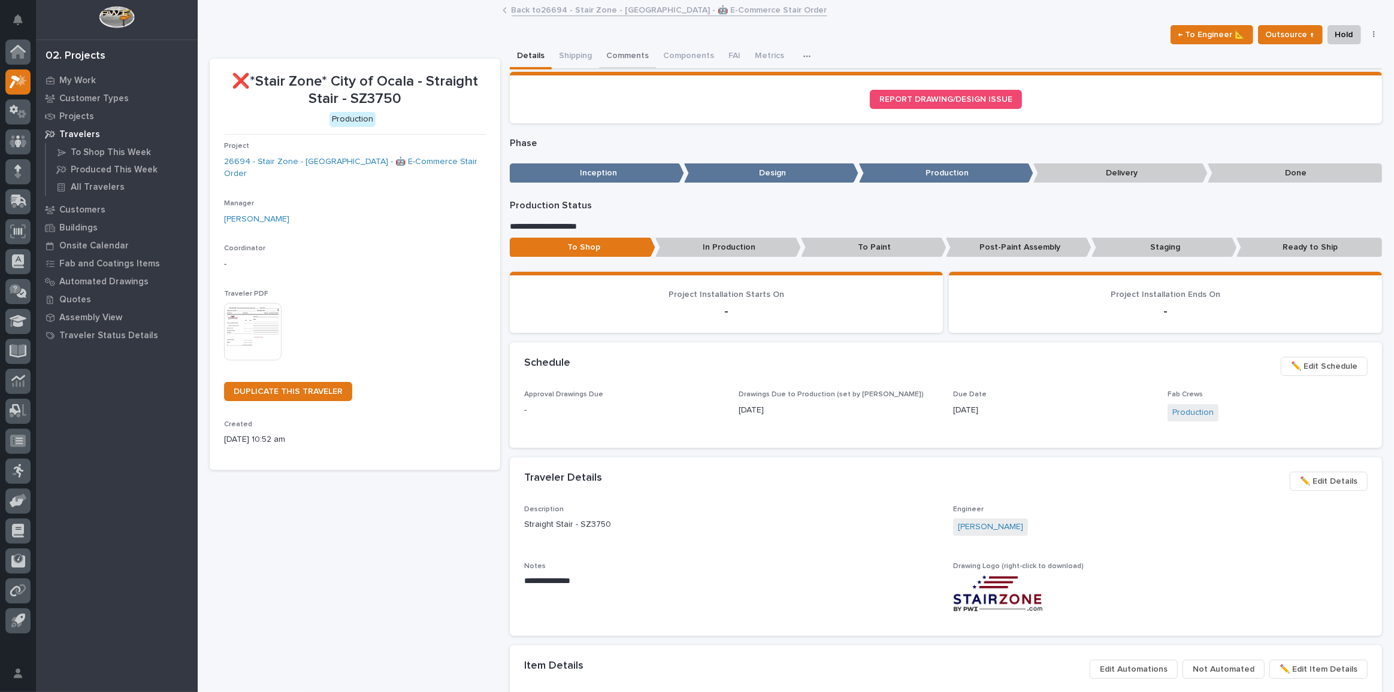
click at [632, 59] on button "Comments" at bounding box center [627, 56] width 57 height 25
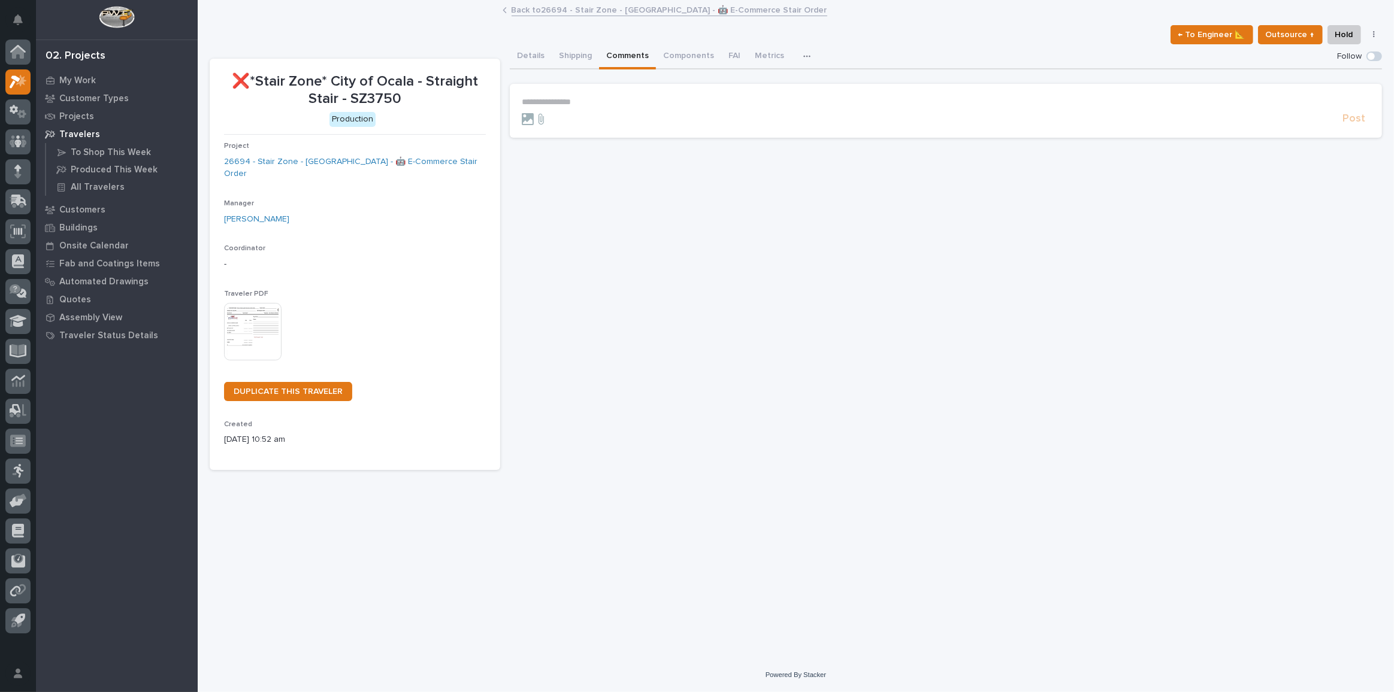
click at [634, 89] on section "**********" at bounding box center [946, 111] width 872 height 54
click at [625, 102] on p "**********" at bounding box center [946, 102] width 848 height 10
click at [1358, 119] on span "Post" at bounding box center [1353, 124] width 23 height 14
